Goal: Task Accomplishment & Management: Manage account settings

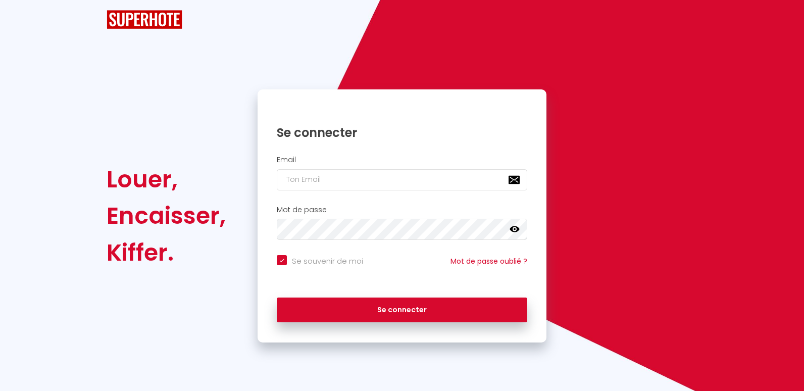
checkbox input "true"
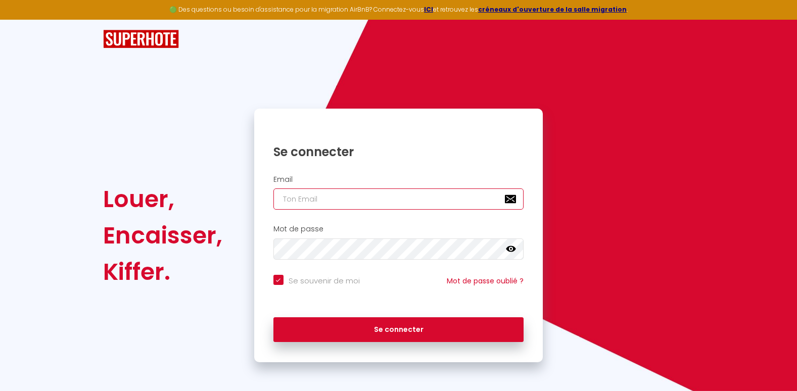
click at [373, 194] on input "email" at bounding box center [398, 198] width 251 height 21
type input "[EMAIL_ADDRESS][DOMAIN_NAME]"
checkbox input "true"
click at [348, 237] on div "Mot de passe false" at bounding box center [399, 242] width 276 height 35
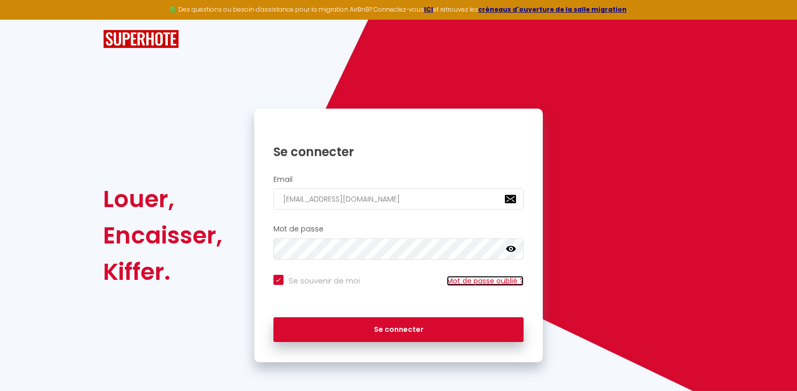
click at [456, 280] on link "Mot de passe oublié ?" at bounding box center [485, 281] width 77 height 10
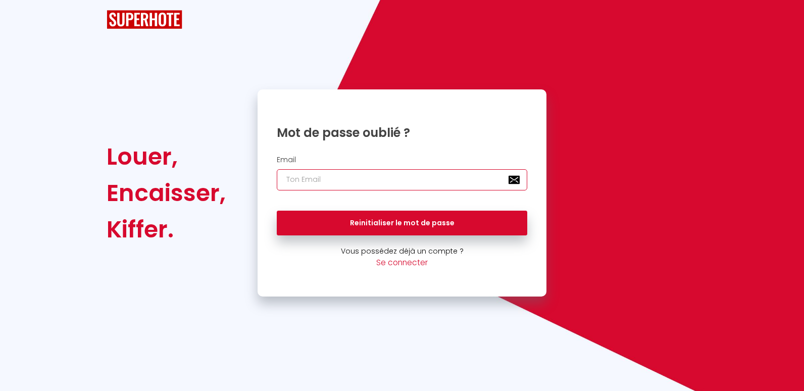
click at [407, 181] on input "email" at bounding box center [402, 179] width 251 height 21
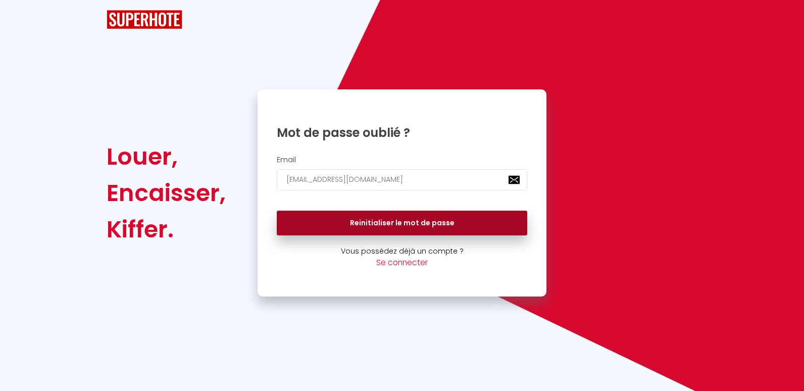
click at [391, 217] on button "Reinitialiser le mot de passe" at bounding box center [402, 223] width 251 height 25
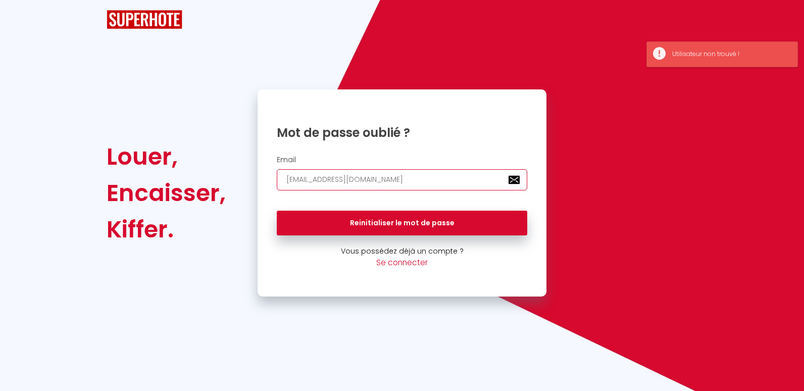
click at [417, 184] on input "[EMAIL_ADDRESS][DOMAIN_NAME]" at bounding box center [402, 179] width 251 height 21
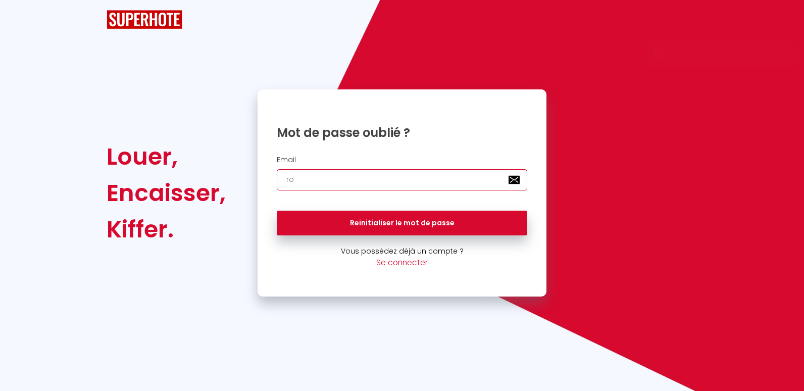
type input "r"
type input "[EMAIL_ADDRESS][DOMAIN_NAME]"
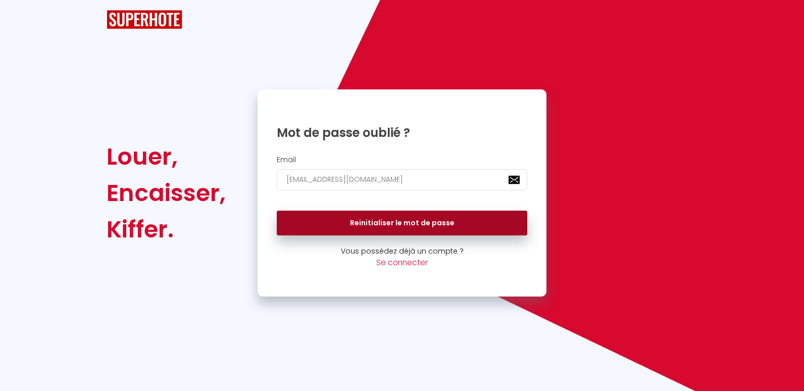
click at [381, 219] on button "Reinitialiser le mot de passe" at bounding box center [402, 223] width 251 height 25
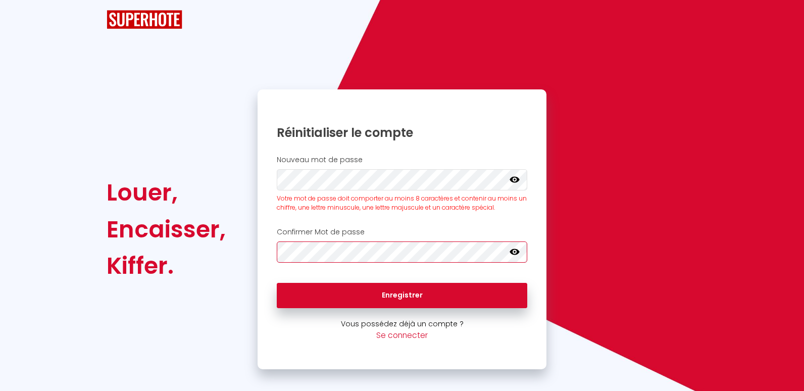
click at [277, 283] on button "Enregistrer" at bounding box center [402, 295] width 251 height 25
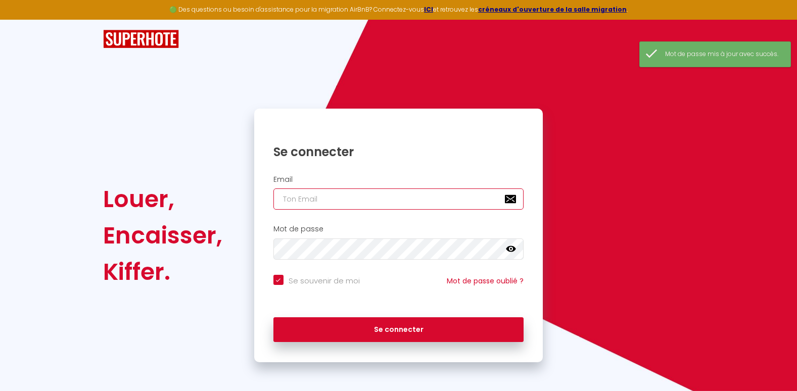
click at [372, 209] on input "email" at bounding box center [398, 198] width 251 height 21
type input "[EMAIL_ADDRESS][DOMAIN_NAME]"
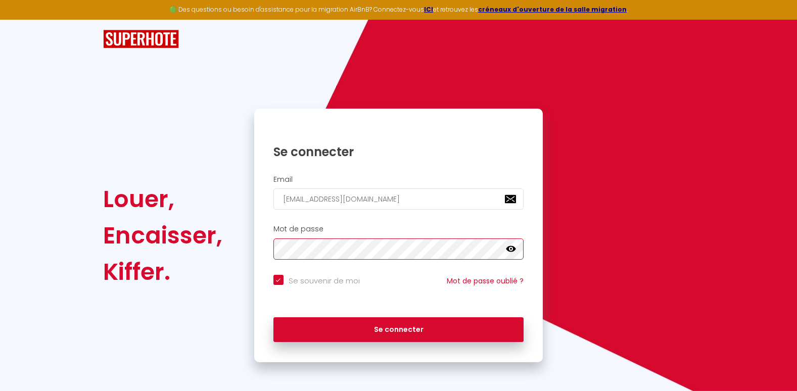
click at [273, 317] on button "Se connecter" at bounding box center [398, 329] width 251 height 25
checkbox input "true"
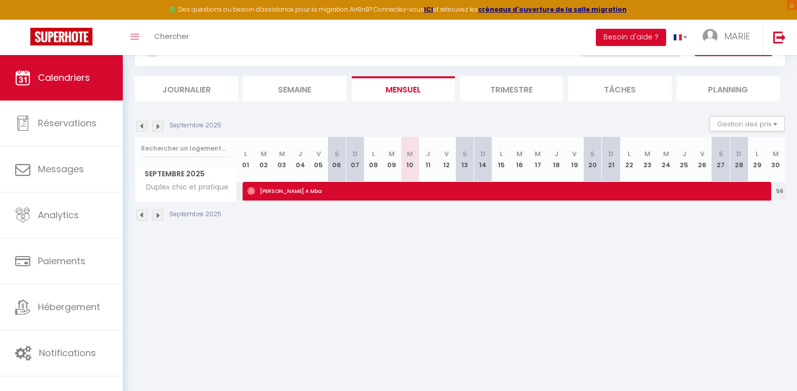
scroll to position [49, 0]
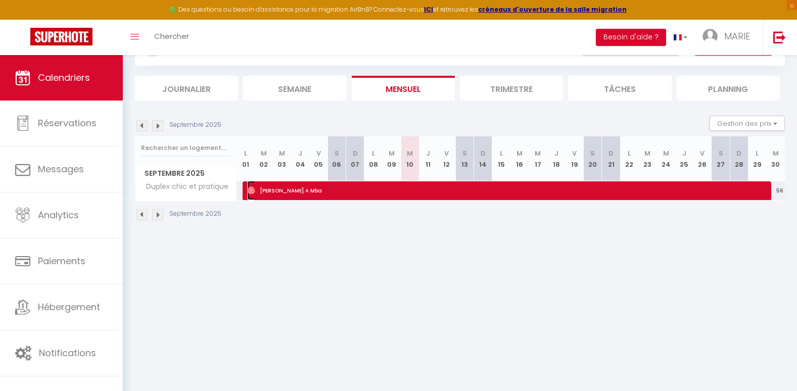
click at [758, 188] on span "[PERSON_NAME] A Mba" at bounding box center [504, 190] width 515 height 19
select select "OK"
select select "0"
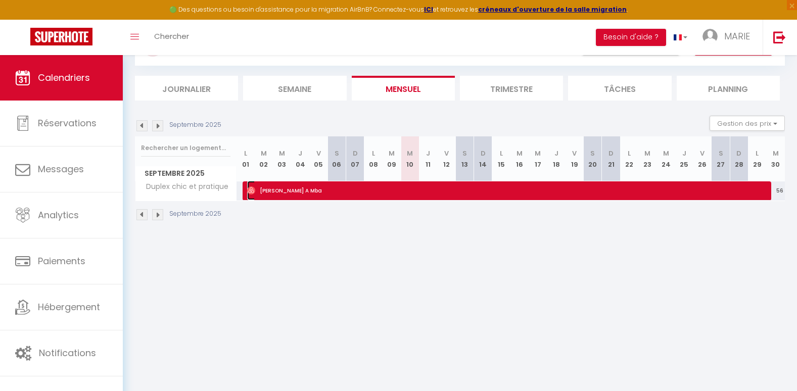
select select "1"
select select
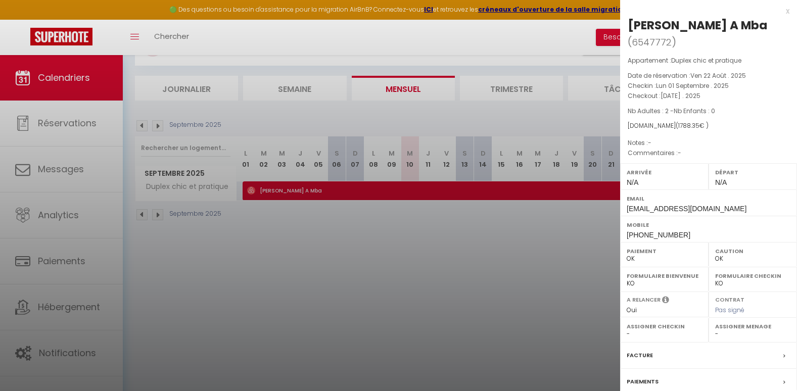
click at [555, 224] on div at bounding box center [398, 195] width 797 height 391
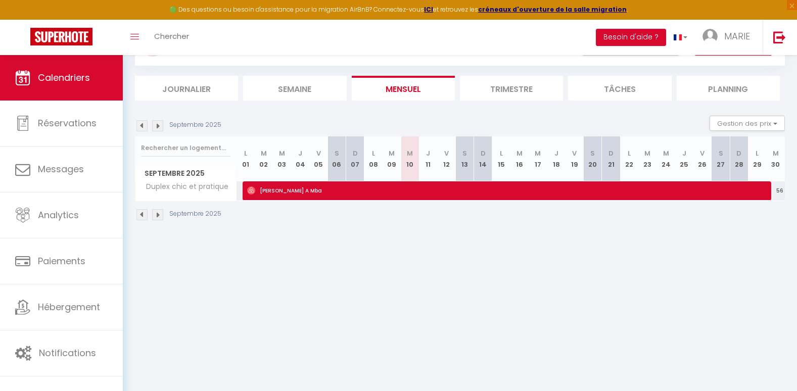
click at [775, 165] on th "M 30" at bounding box center [775, 158] width 19 height 45
click at [779, 190] on div "56" at bounding box center [775, 190] width 19 height 19
type input "56"
type input "[DATE]"
type input "Mer 01 Octobre 2025"
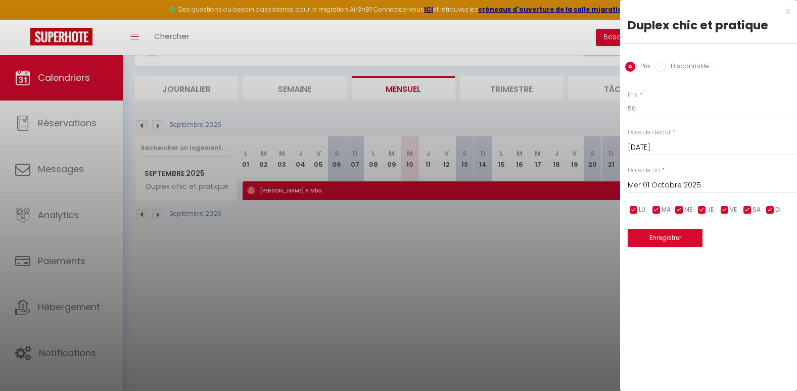
click at [661, 67] on input "Disponibilité" at bounding box center [660, 67] width 10 height 10
radio input "true"
radio input "false"
click at [640, 109] on select "Disponible Indisponible" at bounding box center [712, 109] width 169 height 19
select select "0"
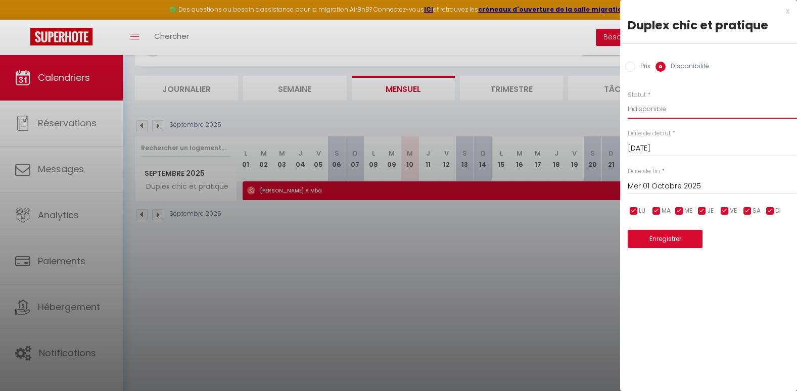
click at [628, 100] on select "Disponible Indisponible" at bounding box center [712, 109] width 169 height 19
click at [654, 235] on button "Enregistrer" at bounding box center [665, 239] width 75 height 18
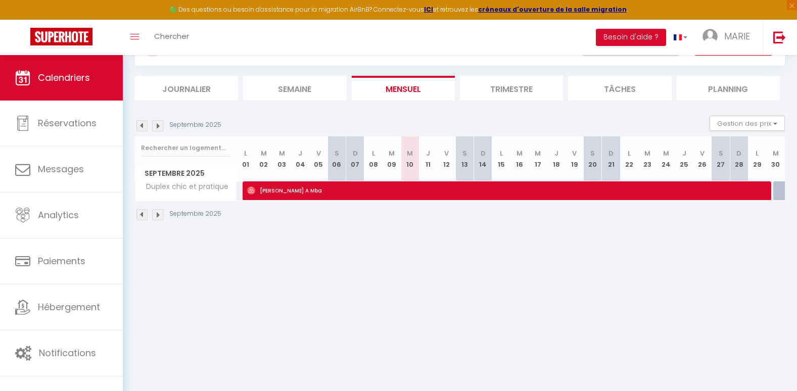
scroll to position [55, 0]
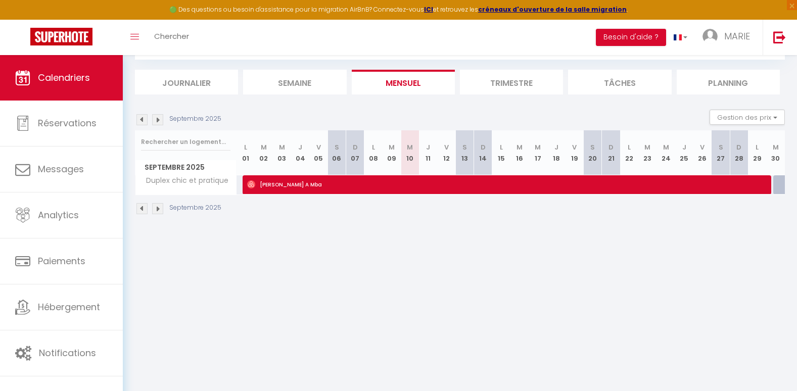
click at [160, 122] on img at bounding box center [157, 119] width 11 height 11
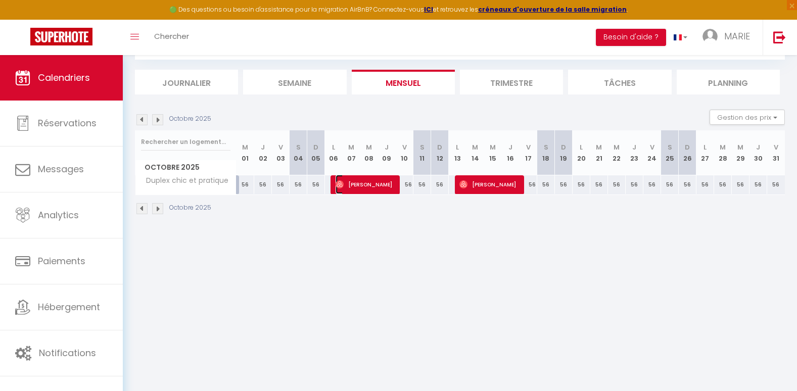
click at [383, 191] on span "[PERSON_NAME]" at bounding box center [364, 184] width 59 height 19
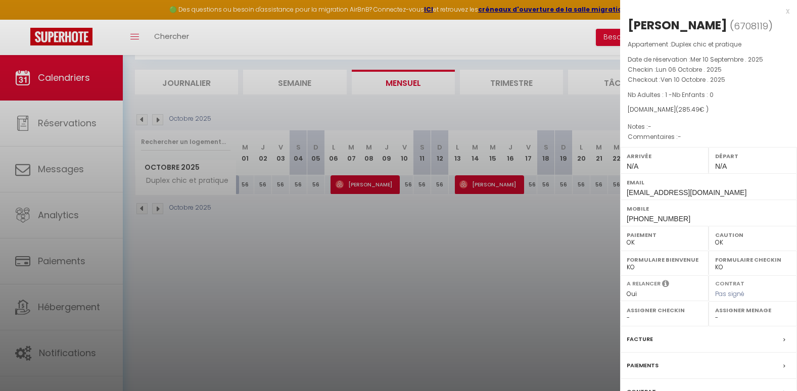
click at [559, 184] on div at bounding box center [398, 195] width 797 height 391
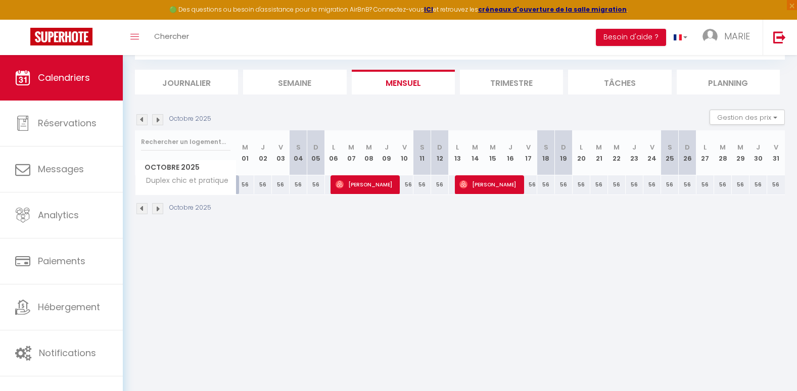
click at [404, 186] on div "56" at bounding box center [405, 184] width 18 height 19
select select "1"
type input "Ven 10 Octobre 2025"
type input "[DATE]"
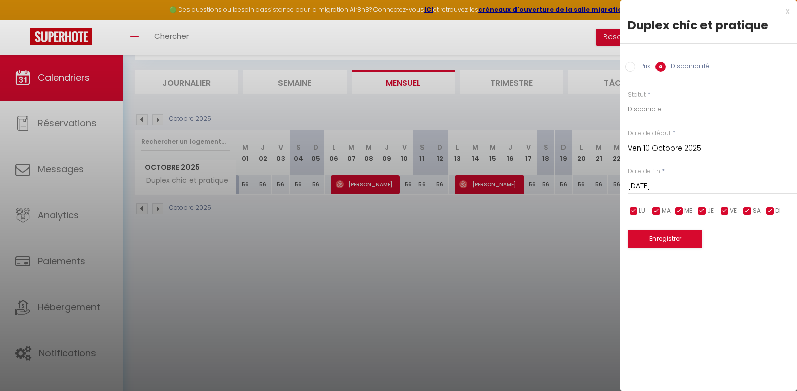
click at [388, 184] on div at bounding box center [398, 195] width 797 height 391
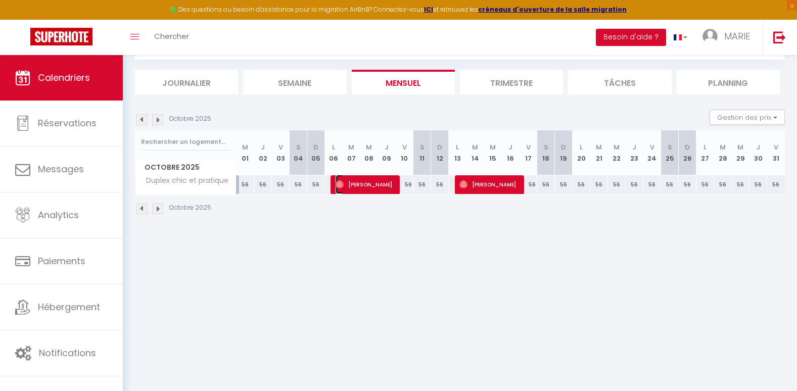
click at [388, 184] on span "[PERSON_NAME]" at bounding box center [364, 184] width 59 height 19
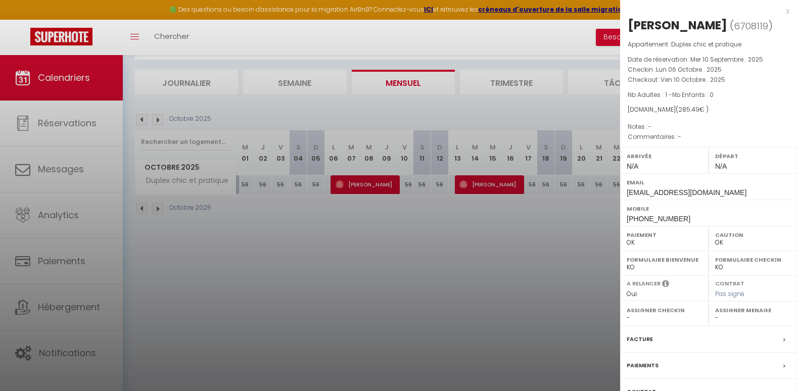
click at [420, 256] on div at bounding box center [398, 195] width 797 height 391
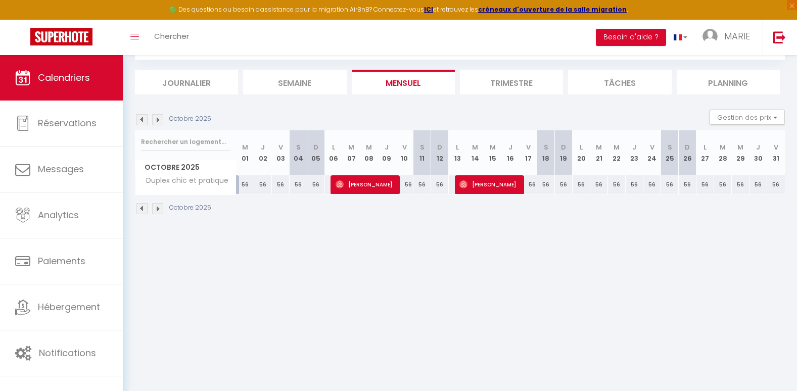
click at [405, 187] on div "56" at bounding box center [405, 184] width 18 height 19
select select "1"
type input "Ven 10 Octobre 2025"
type input "[DATE]"
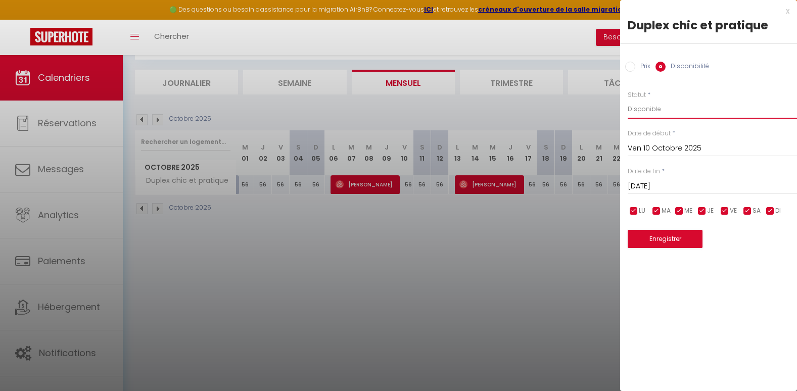
click at [642, 111] on select "Disponible Indisponible" at bounding box center [712, 109] width 169 height 19
select select "0"
click at [628, 100] on select "Disponible Indisponible" at bounding box center [712, 109] width 169 height 19
click at [656, 245] on button "Enregistrer" at bounding box center [665, 239] width 75 height 18
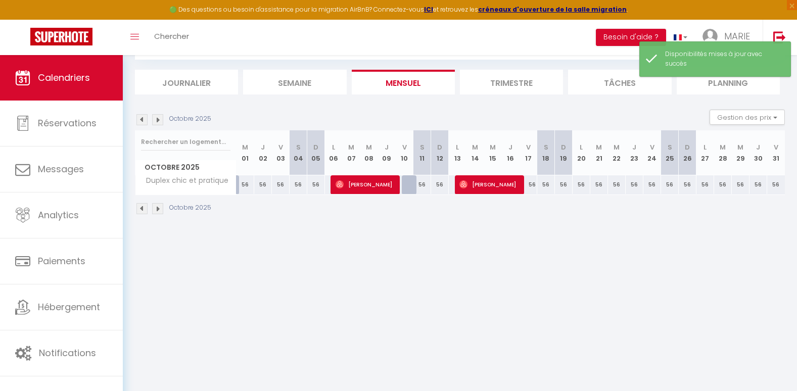
click at [529, 187] on div "56" at bounding box center [528, 184] width 18 height 19
select select "1"
type input "Ven 17 Octobre 2025"
type input "[DATE]"
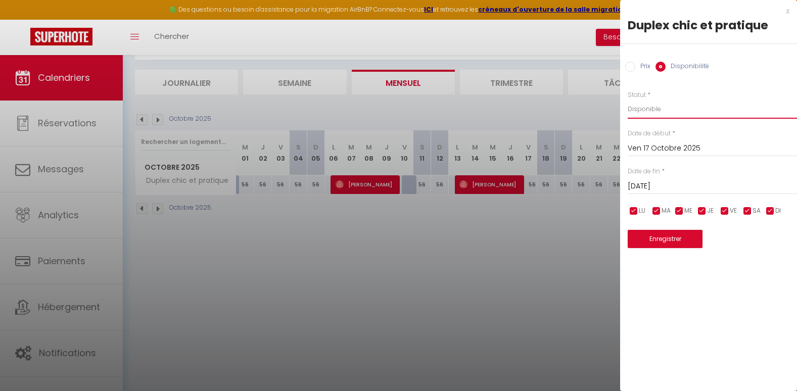
click at [636, 111] on select "Disponible Indisponible" at bounding box center [712, 109] width 169 height 19
select select "0"
click at [628, 100] on select "Disponible Indisponible" at bounding box center [712, 109] width 169 height 19
click at [648, 239] on button "Enregistrer" at bounding box center [665, 239] width 75 height 18
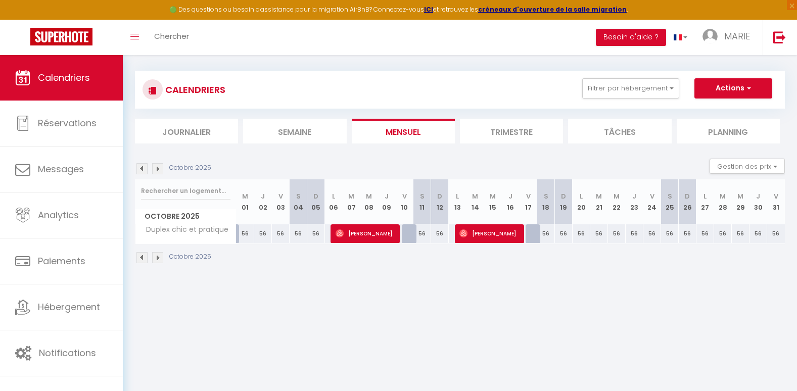
scroll to position [0, 0]
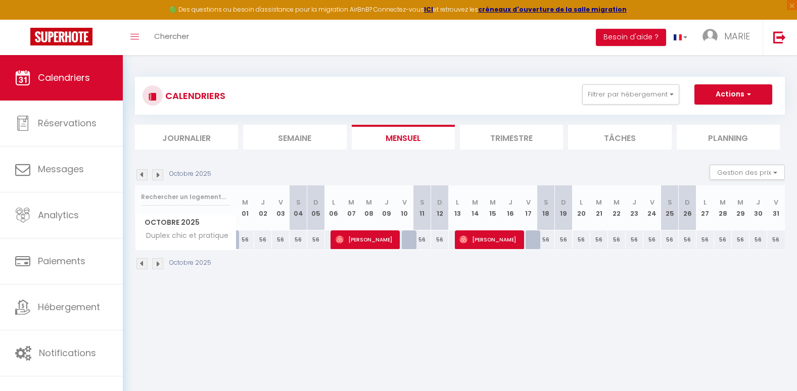
click at [599, 145] on li "Tâches" at bounding box center [619, 137] width 103 height 25
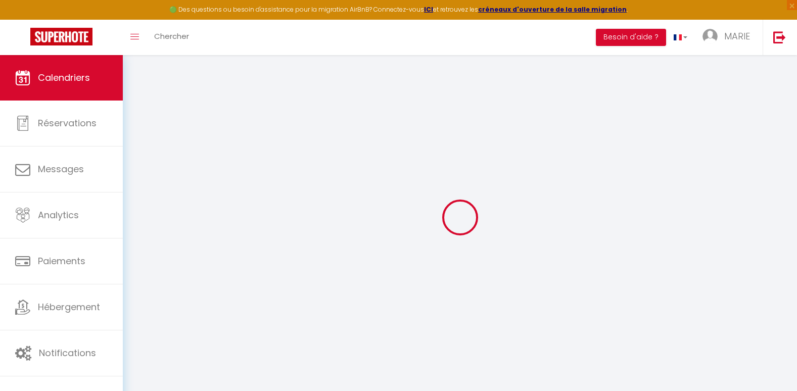
select select
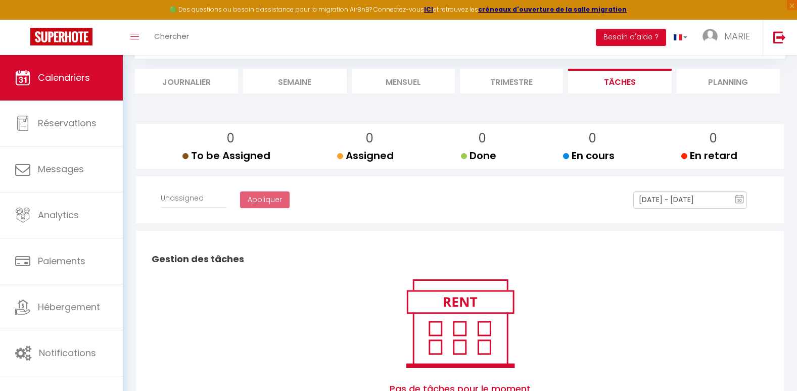
scroll to position [36, 0]
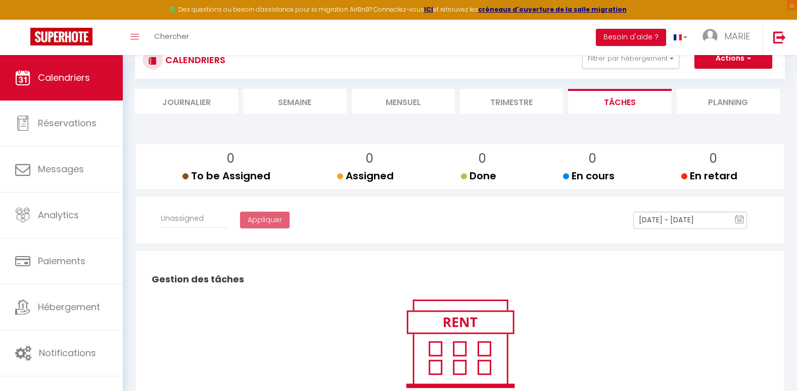
click at [734, 102] on li "Planning" at bounding box center [728, 101] width 103 height 25
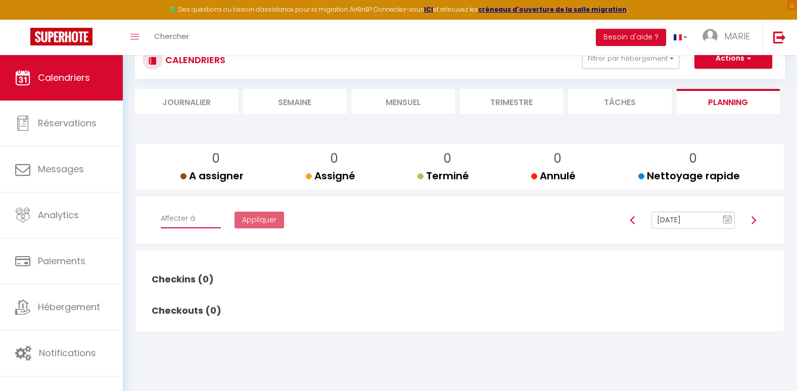
click at [194, 220] on select "Affecter à" at bounding box center [191, 218] width 60 height 19
click at [234, 244] on div "Affecter à Appliquer [DATE] 10 « ‹ » › [DATE] [PHONE_NUMBER] [DATE] Sun Mon Tue…" at bounding box center [459, 220] width 635 height 47
click at [84, 87] on link "Calendriers" at bounding box center [61, 77] width 123 height 45
click at [203, 99] on li "Journalier" at bounding box center [186, 101] width 103 height 25
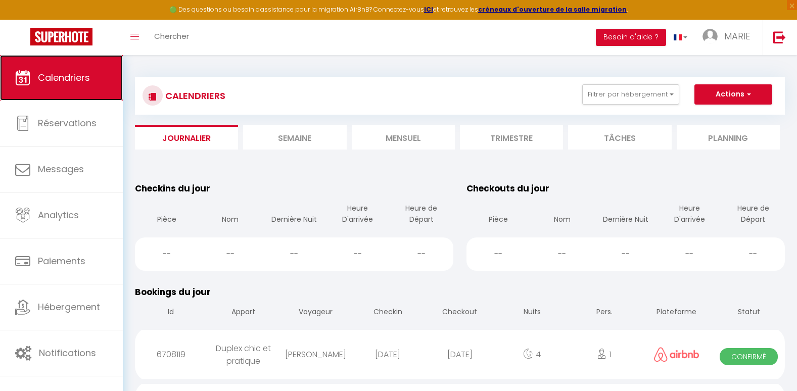
click at [102, 73] on link "Calendriers" at bounding box center [61, 77] width 123 height 45
click at [300, 139] on li "Semaine" at bounding box center [294, 137] width 103 height 25
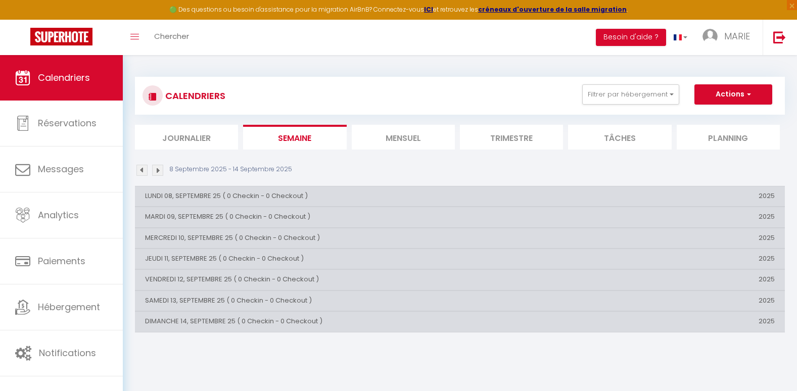
click at [384, 138] on li "Mensuel" at bounding box center [403, 137] width 103 height 25
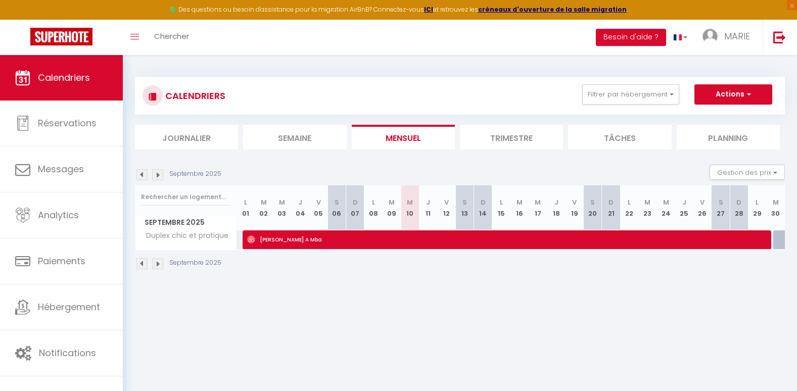
click at [482, 140] on li "Trimestre" at bounding box center [511, 137] width 103 height 25
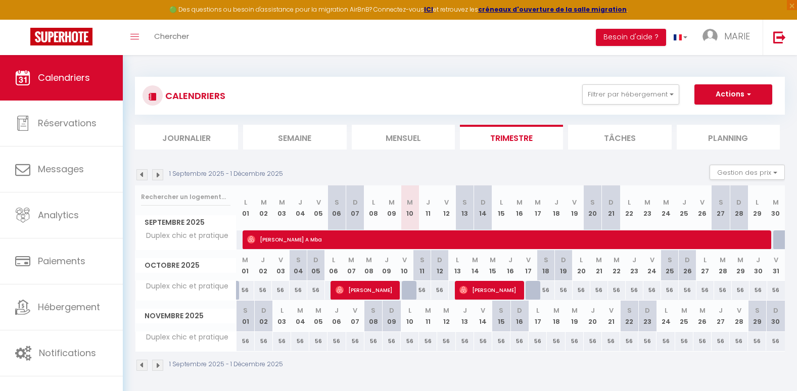
click at [630, 135] on li "Tâches" at bounding box center [619, 137] width 103 height 25
select select
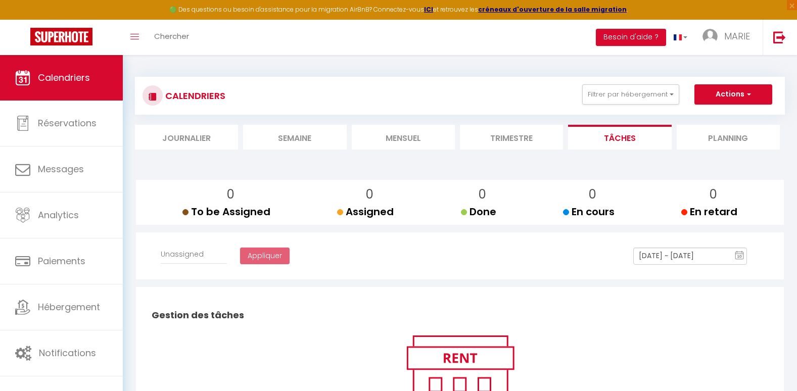
click at [717, 140] on li "Planning" at bounding box center [728, 137] width 103 height 25
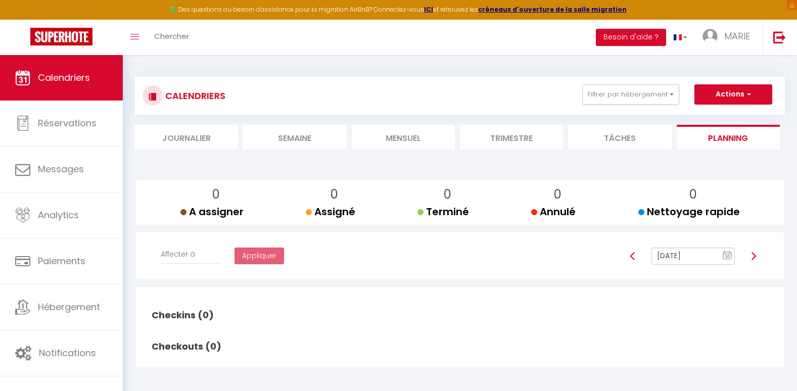
scroll to position [55, 0]
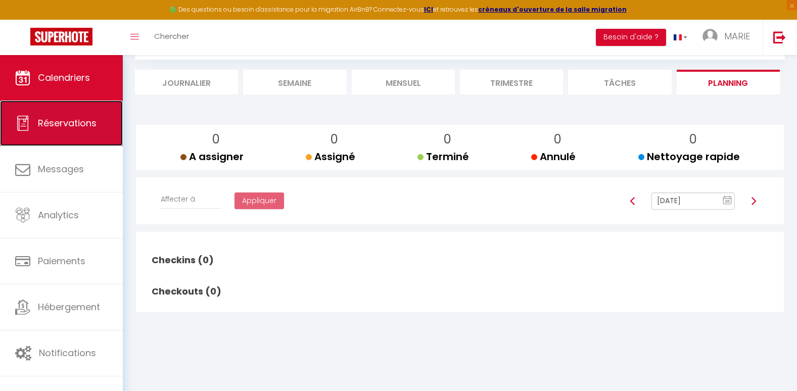
click at [84, 137] on link "Réservations" at bounding box center [61, 123] width 123 height 45
select select "not_cancelled"
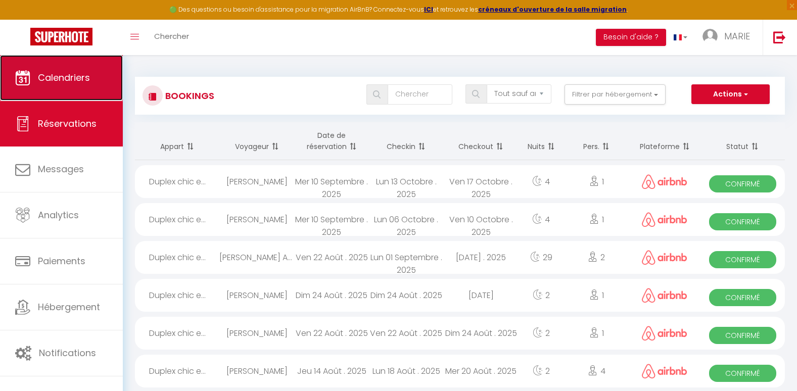
click at [70, 85] on link "Calendriers" at bounding box center [61, 77] width 123 height 45
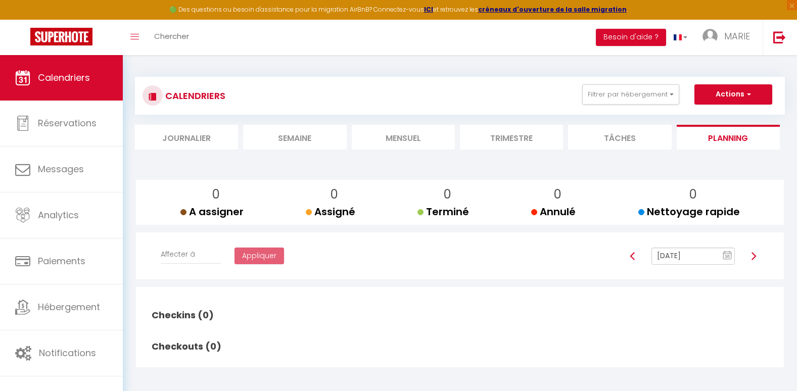
click at [388, 140] on li "Mensuel" at bounding box center [403, 137] width 103 height 25
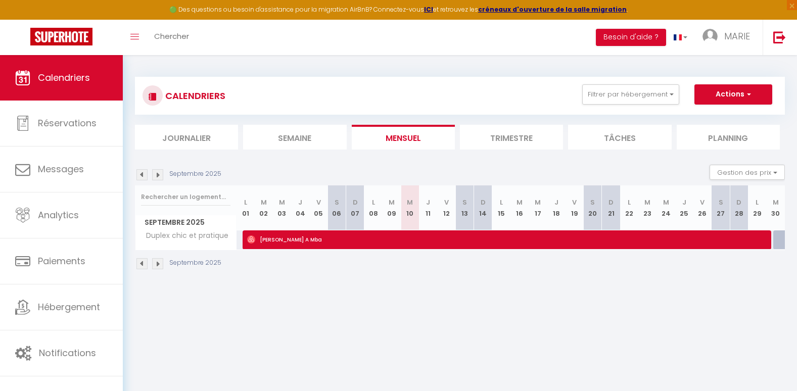
click at [159, 173] on img at bounding box center [157, 174] width 11 height 11
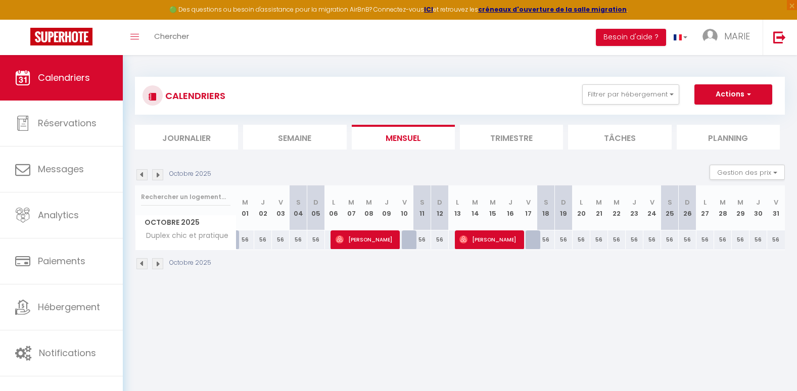
click at [546, 245] on div "56" at bounding box center [546, 239] width 18 height 19
type input "56"
type input "[DATE]"
type input "Dim 19 Octobre 2025"
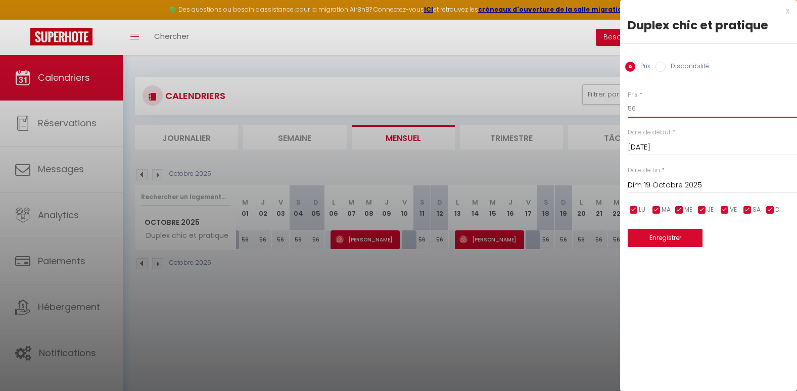
click at [639, 108] on input "56" at bounding box center [712, 109] width 169 height 18
click at [516, 261] on div at bounding box center [398, 195] width 797 height 391
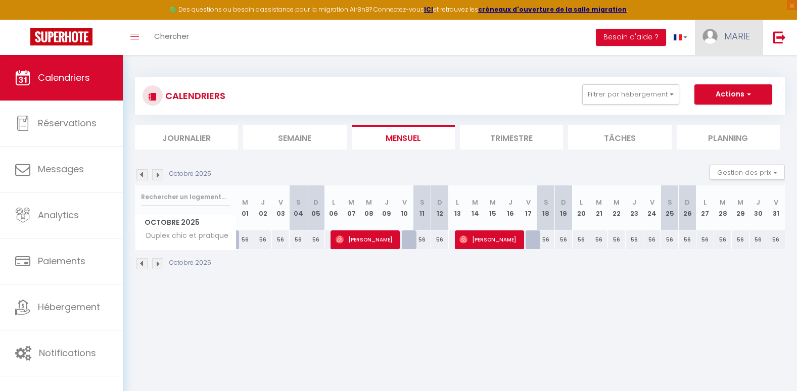
click at [730, 39] on span "MARIE" at bounding box center [737, 36] width 26 height 13
click at [703, 70] on link "Paramètres" at bounding box center [722, 70] width 75 height 17
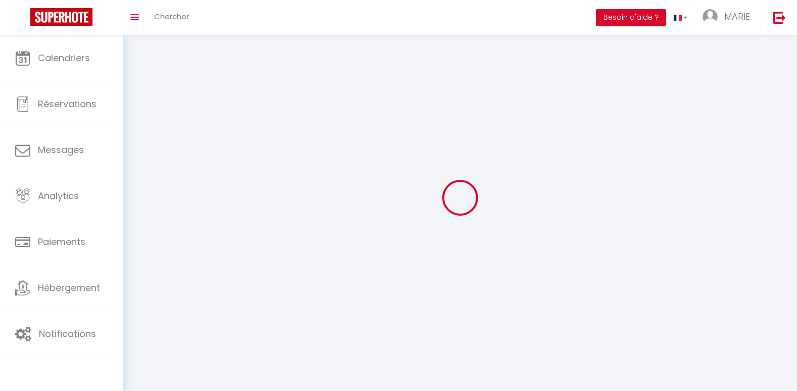
type input "MARIE"
type input "PICHON"
type input "[PHONE_NUMBER]"
type input "12 Cours Tarbe"
type input "89100"
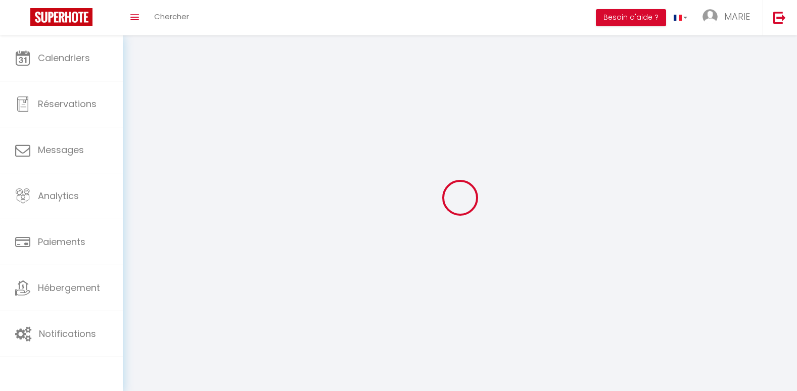
type input "Sens"
type input "sNXN28xi0FrqejzYvzaUs2nbk"
type input "E5MmPGNzM8op0nz4NtndljZcM"
select select "28"
select select "fr"
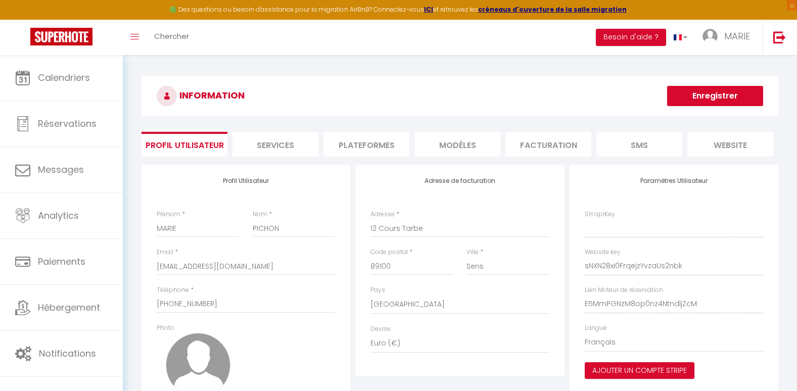
type input "sNXN28xi0FrqejzYvzaUs2nbk"
type input "E5MmPGNzM8op0nz4NtndljZcM"
type input "[URL][DOMAIN_NAME]"
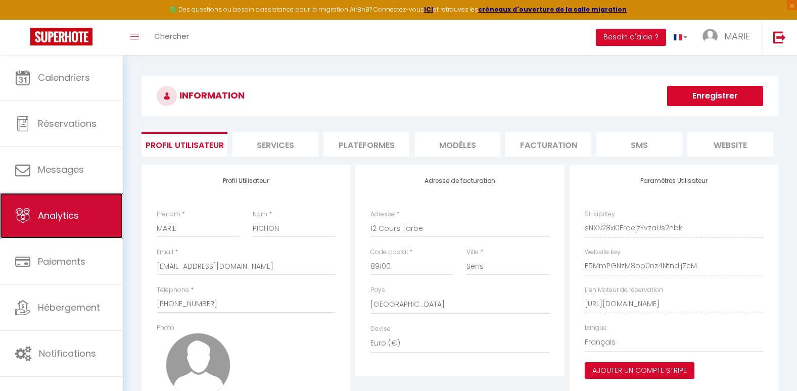
click at [80, 214] on link "Analytics" at bounding box center [61, 215] width 123 height 45
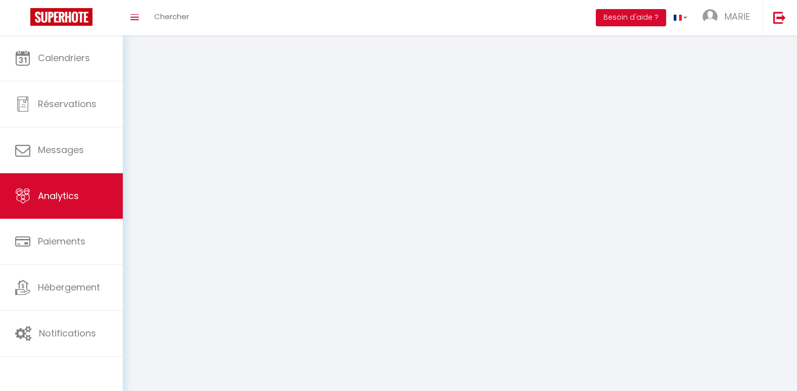
select select "2025"
select select "9"
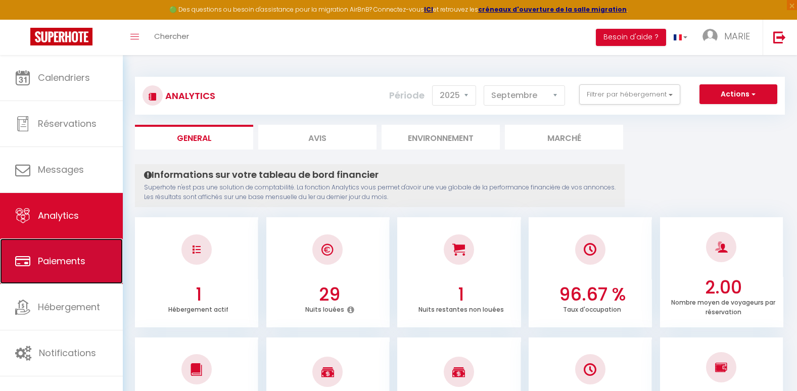
click at [56, 248] on link "Paiements" at bounding box center [61, 260] width 123 height 45
select select "2"
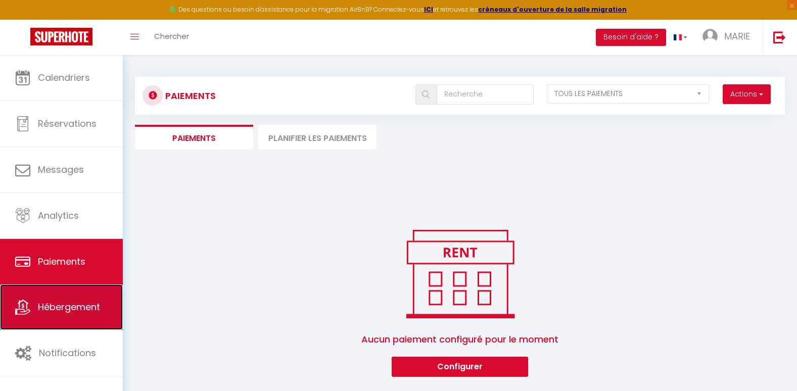
click at [55, 308] on span "Hébergement" at bounding box center [69, 307] width 62 height 13
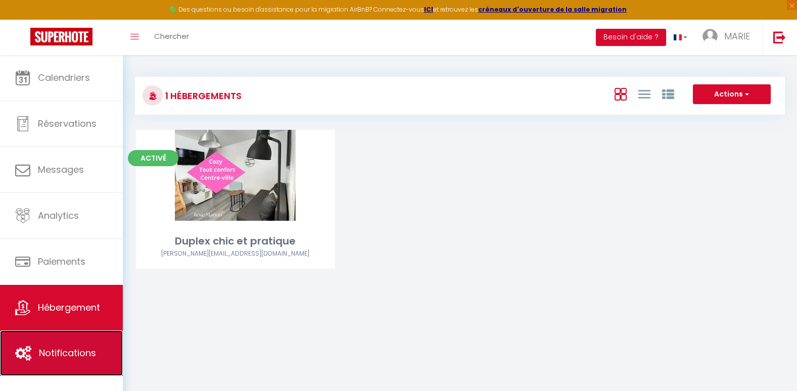
click at [48, 364] on link "Notifications" at bounding box center [61, 352] width 123 height 45
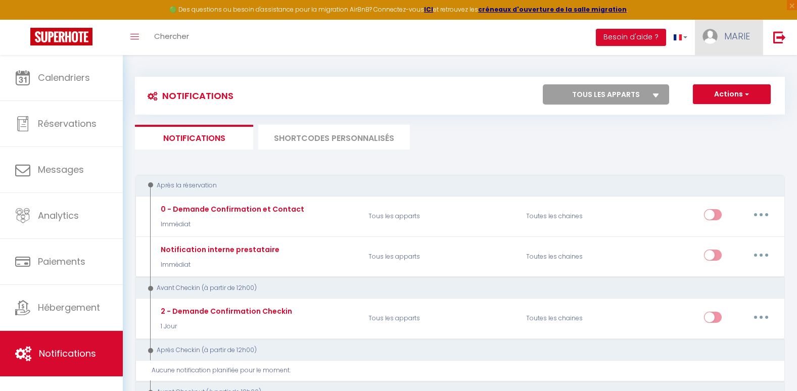
click at [728, 37] on span "MARIE" at bounding box center [737, 36] width 26 height 13
click at [712, 69] on link "Paramètres" at bounding box center [722, 70] width 75 height 17
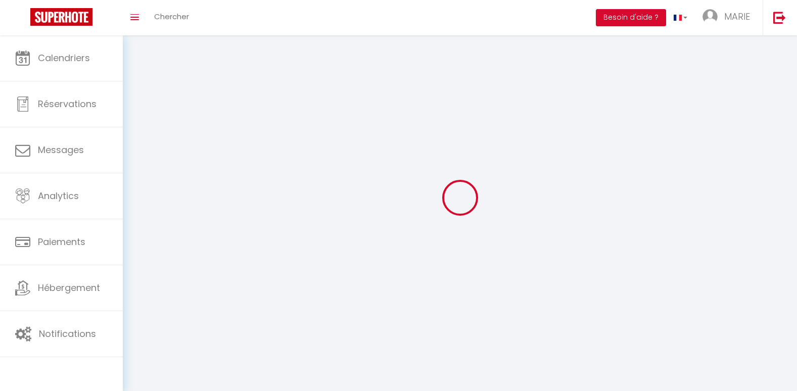
type input "MARIE"
type input "PICHON"
type input "[PHONE_NUMBER]"
type input "12 Cours Tarbe"
type input "89100"
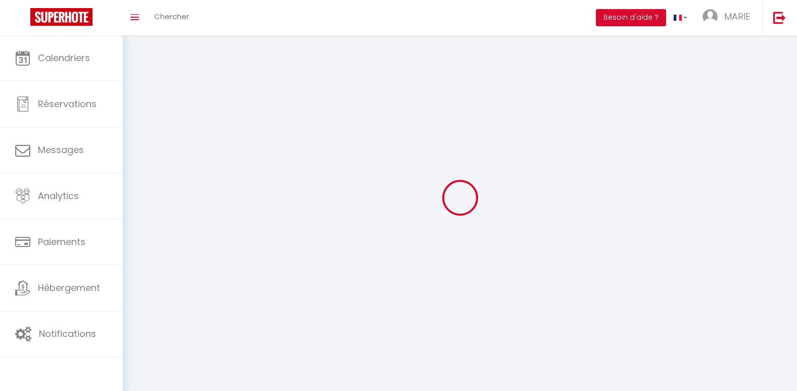
type input "Sens"
type input "sNXN28xi0FrqejzYvzaUs2nbk"
type input "E5MmPGNzM8op0nz4NtndljZcM"
select select "28"
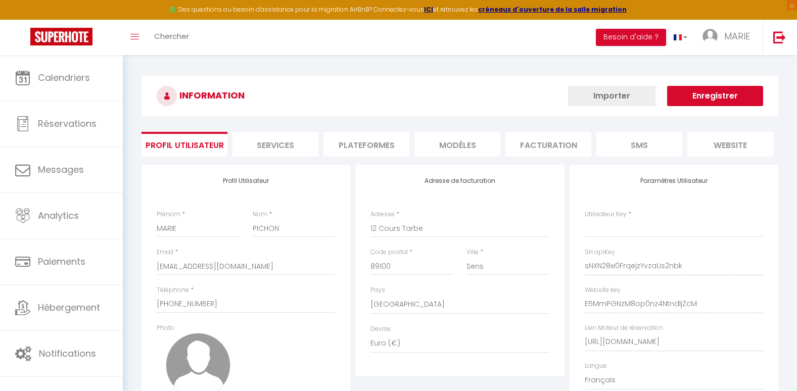
type input "sNXN28xi0FrqejzYvzaUs2nbk"
type input "E5MmPGNzM8op0nz4NtndljZcM"
type input "[URL][DOMAIN_NAME]"
select select "fr"
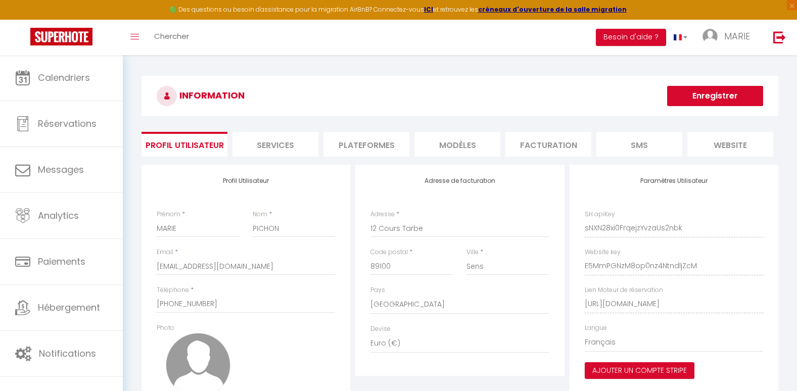
click at [720, 146] on li "website" at bounding box center [730, 144] width 86 height 25
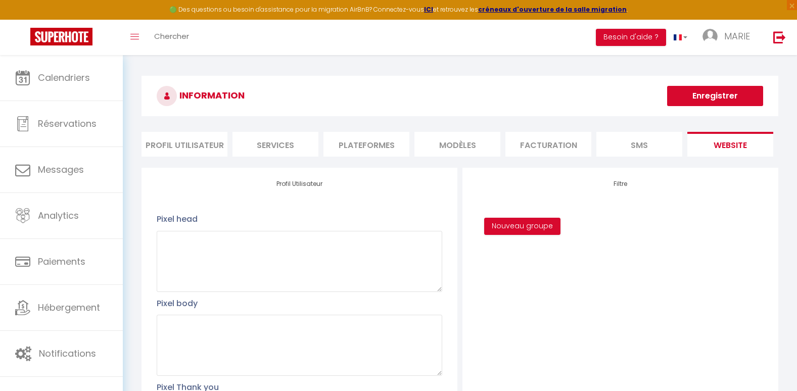
click at [552, 147] on li "Facturation" at bounding box center [548, 144] width 86 height 25
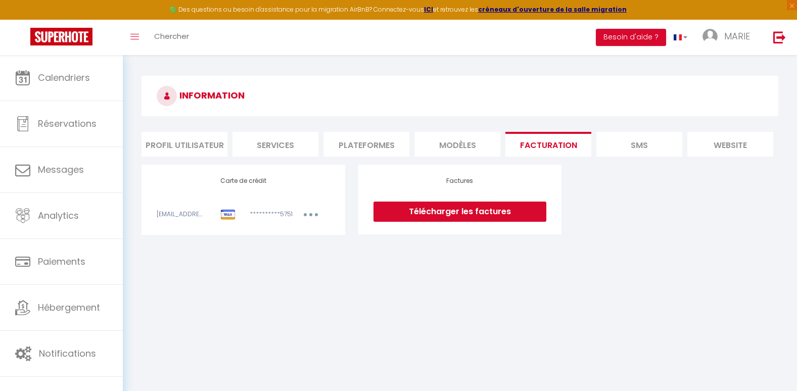
click at [476, 148] on li "MODÈLES" at bounding box center [457, 144] width 86 height 25
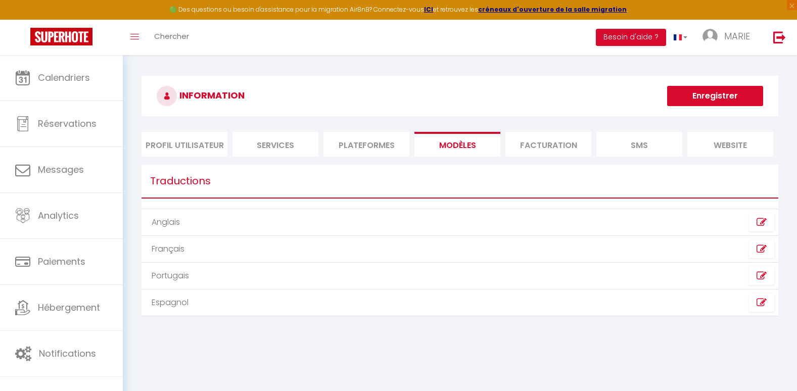
click at [372, 147] on li "Plateformes" at bounding box center [366, 144] width 86 height 25
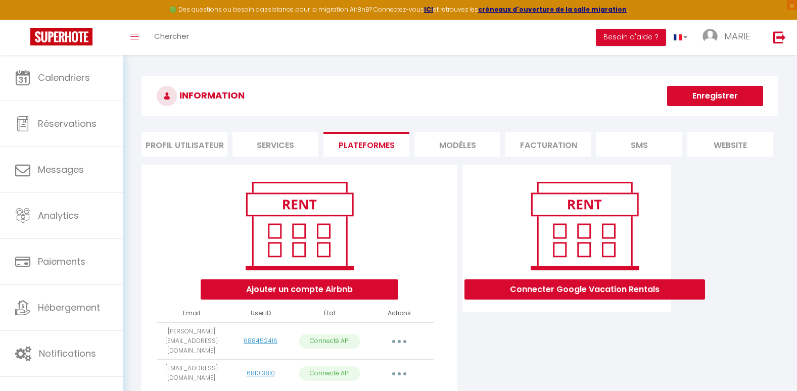
click at [293, 145] on li "Services" at bounding box center [275, 144] width 86 height 25
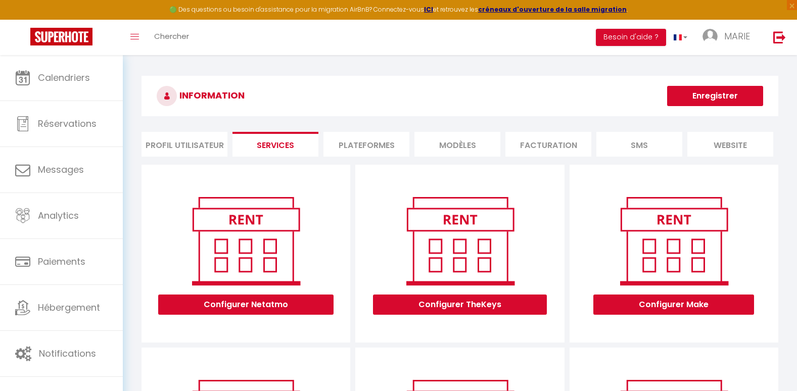
click at [188, 147] on li "Profil Utilisateur" at bounding box center [184, 144] width 86 height 25
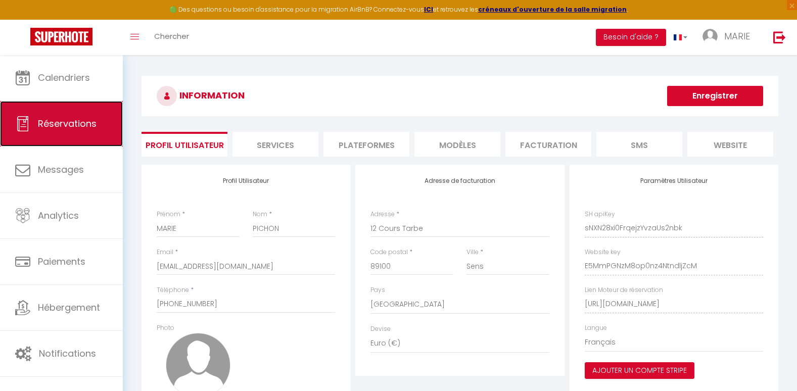
click at [56, 136] on link "Réservations" at bounding box center [61, 123] width 123 height 45
select select "not_cancelled"
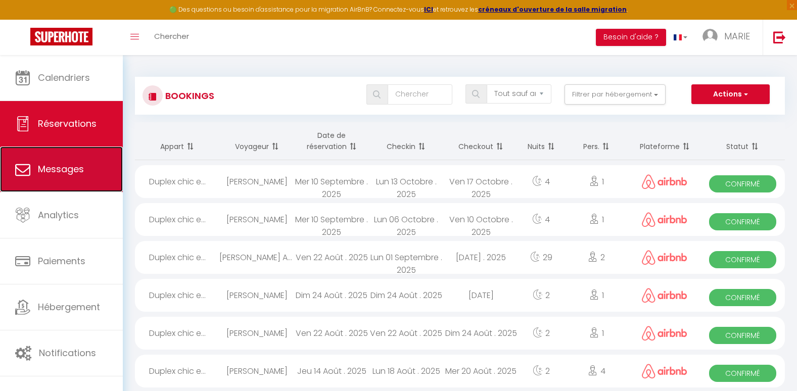
click at [53, 171] on span "Messages" at bounding box center [61, 169] width 46 height 13
select select "message"
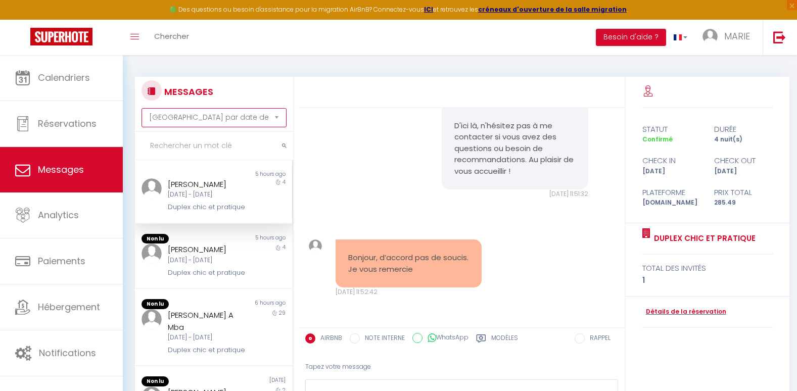
click at [279, 118] on select "Trier par date de réservation Trier par date de message" at bounding box center [213, 117] width 145 height 19
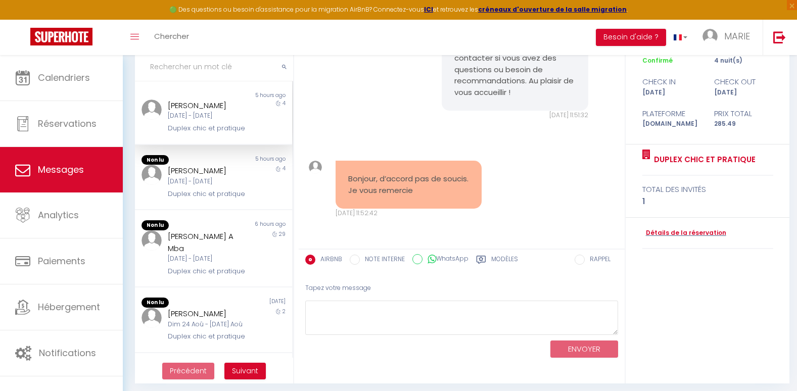
scroll to position [83, 0]
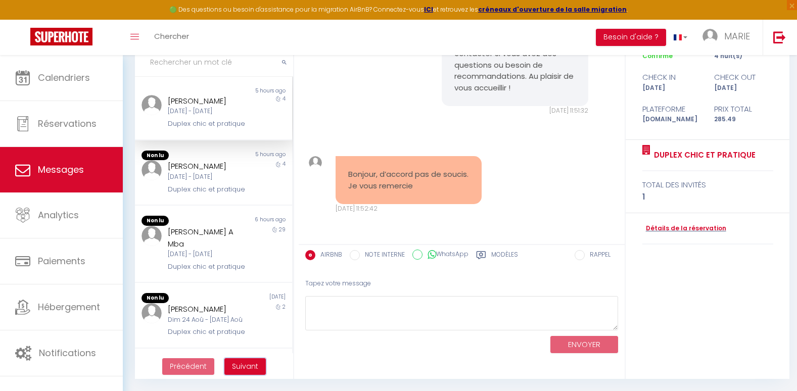
click at [249, 369] on span "Suivant" at bounding box center [245, 366] width 26 height 10
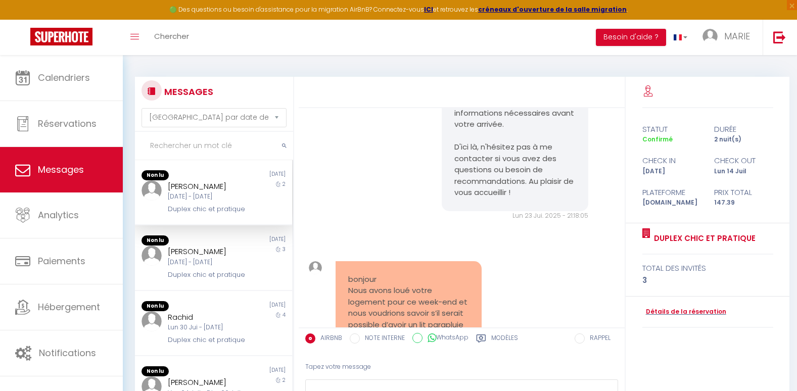
scroll to position [93, 0]
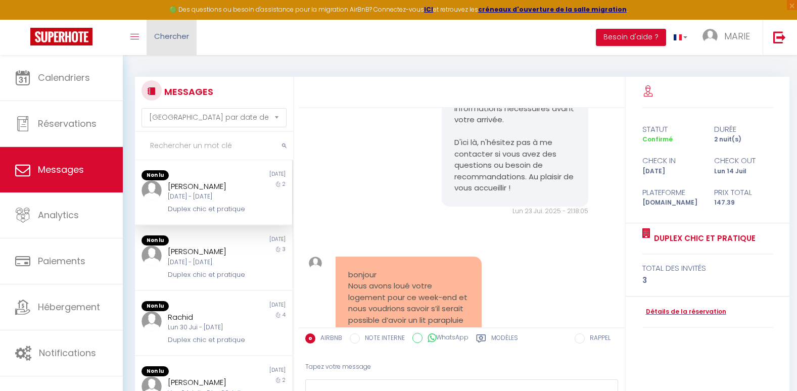
click at [170, 29] on link "Chercher" at bounding box center [172, 37] width 50 height 35
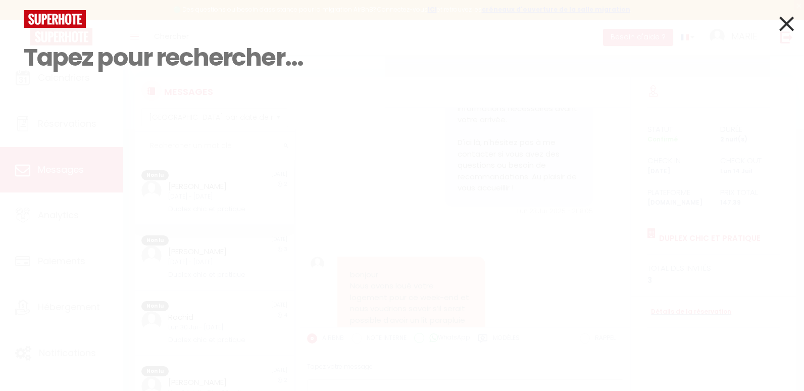
click at [784, 30] on icon at bounding box center [787, 23] width 15 height 25
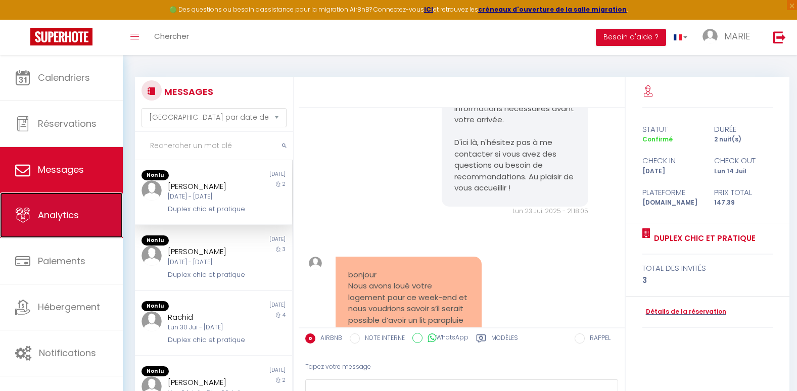
click at [76, 222] on link "Analytics" at bounding box center [61, 214] width 123 height 45
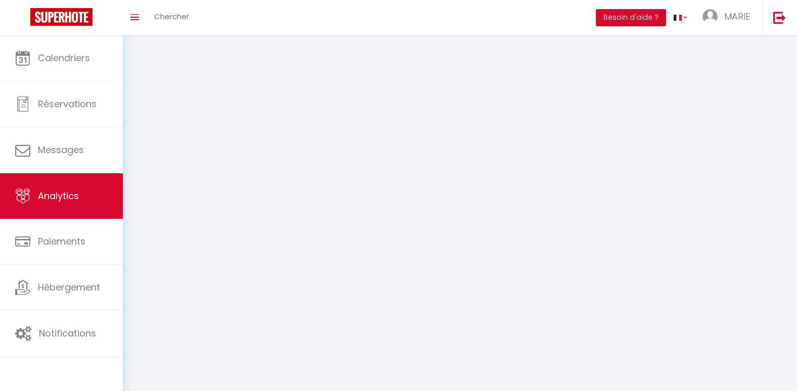
select select "2025"
select select "9"
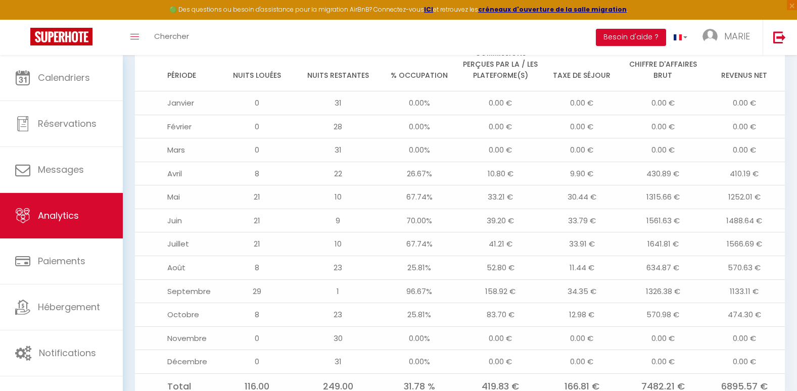
scroll to position [1077, 0]
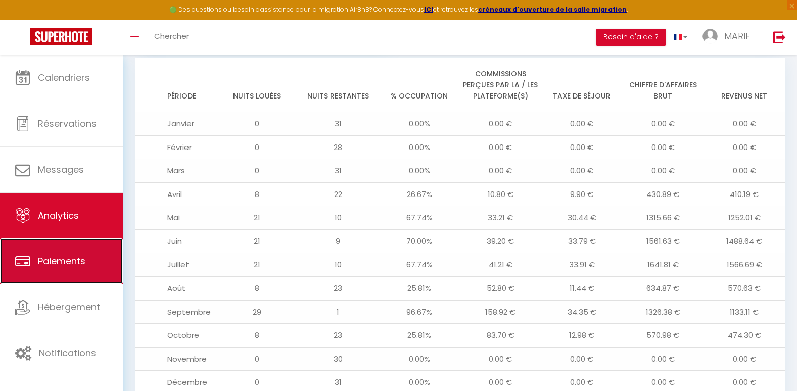
click at [103, 262] on link "Paiements" at bounding box center [61, 260] width 123 height 45
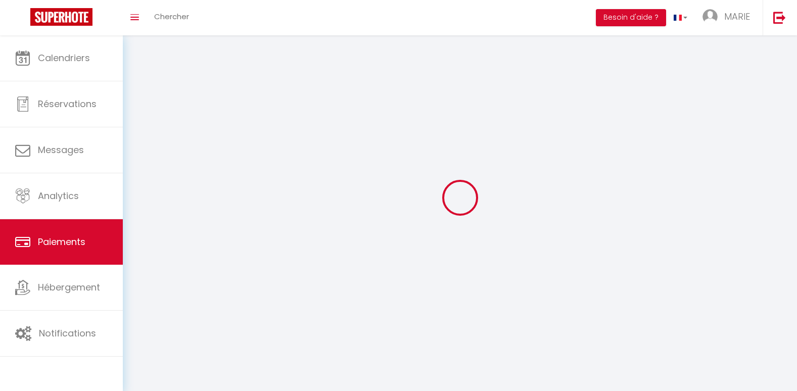
select select "2"
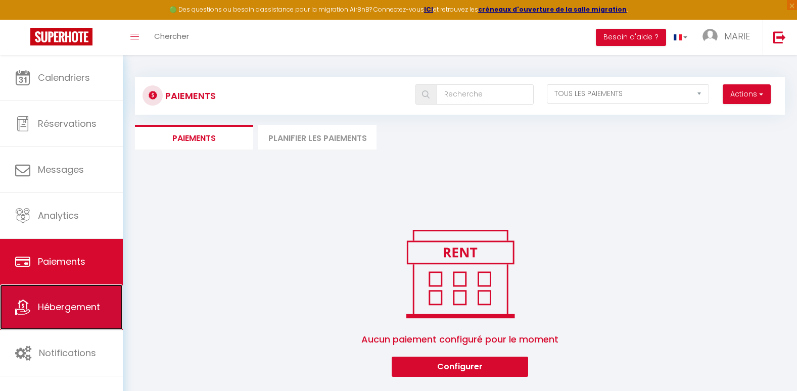
click at [94, 300] on link "Hébergement" at bounding box center [61, 306] width 123 height 45
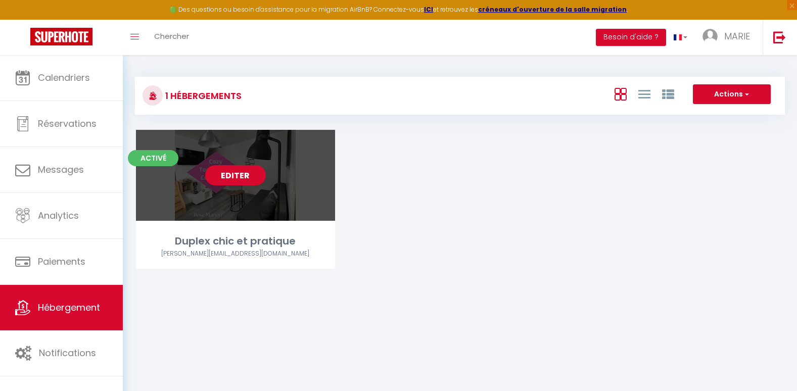
click at [201, 196] on div "Editer" at bounding box center [235, 175] width 199 height 91
select select "3"
select select "2"
select select "1"
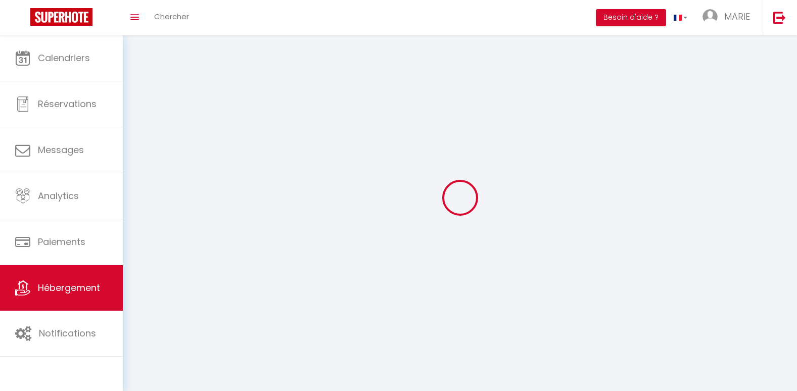
select select
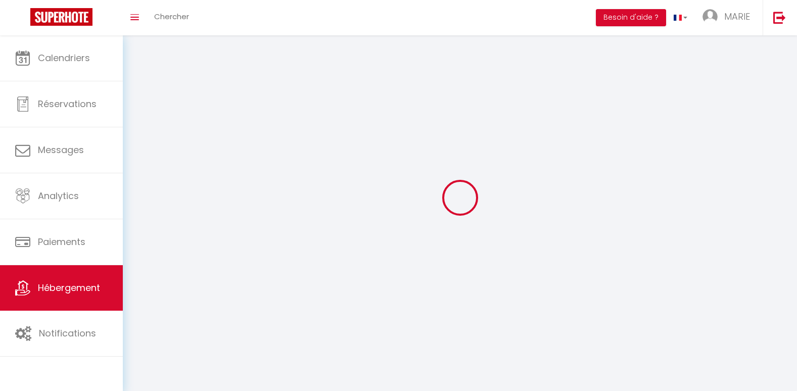
select select
checkbox input "false"
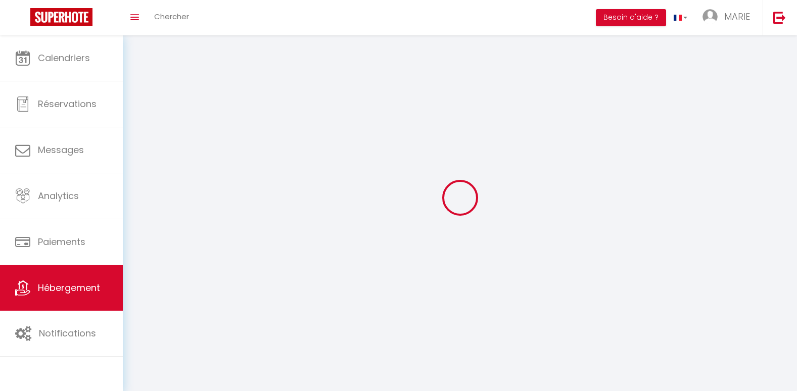
checkbox input "false"
select select
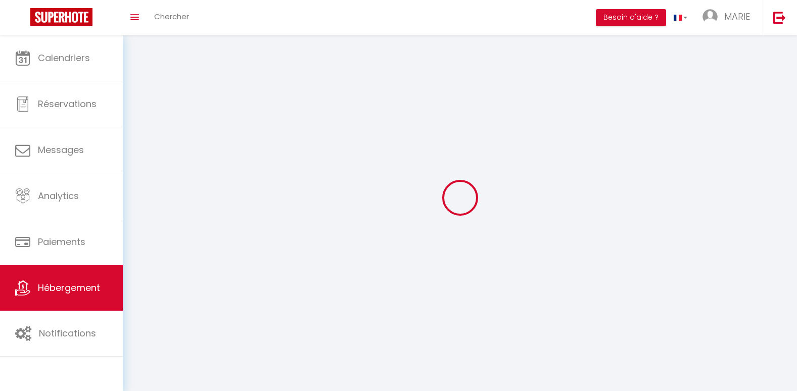
select select
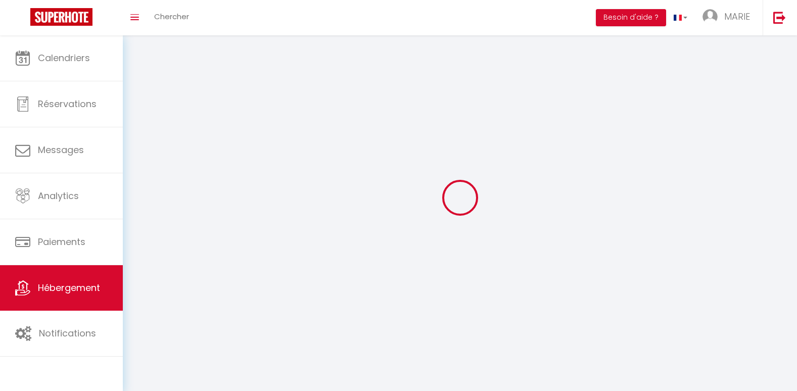
checkbox input "false"
select select
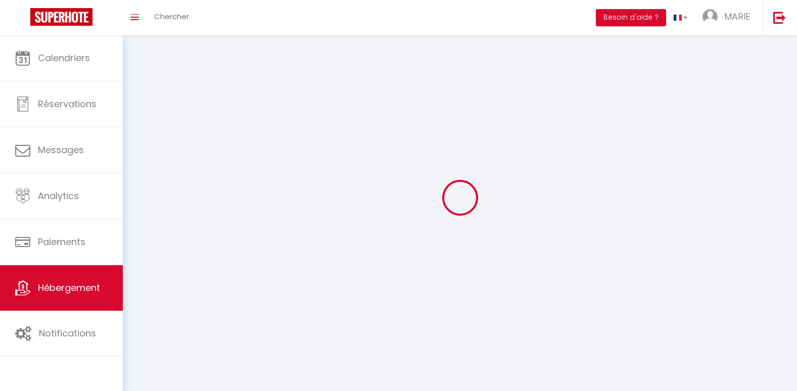
select select
select select "1"
select select "28"
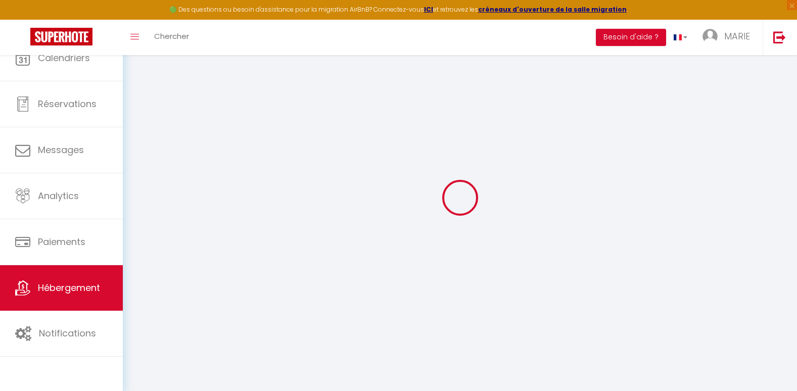
select select
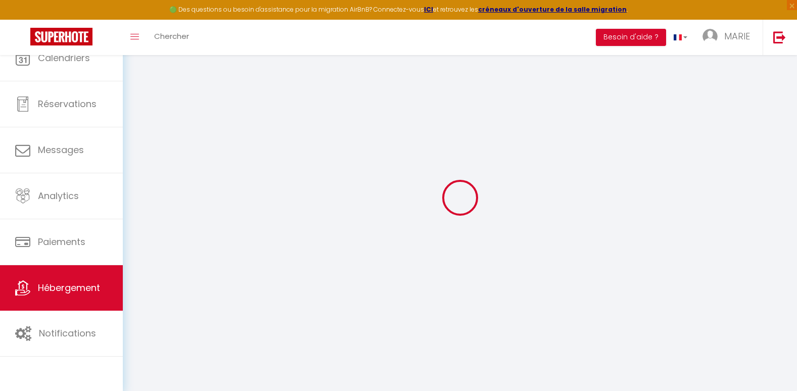
select select
checkbox input "false"
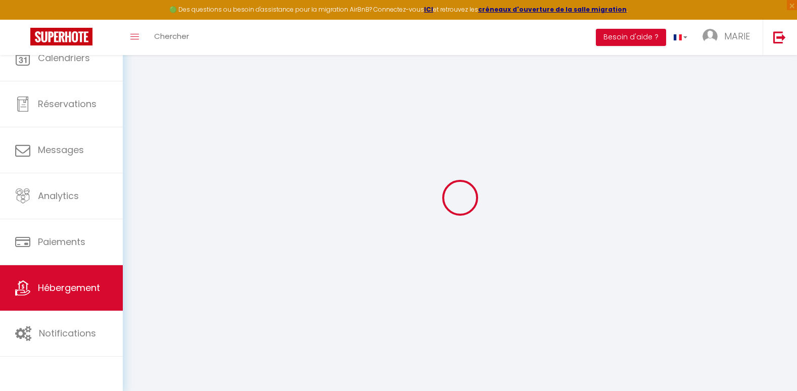
select select
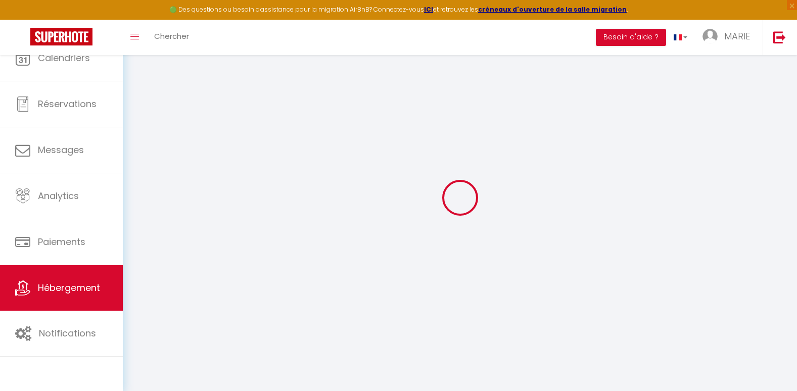
select select
checkbox input "false"
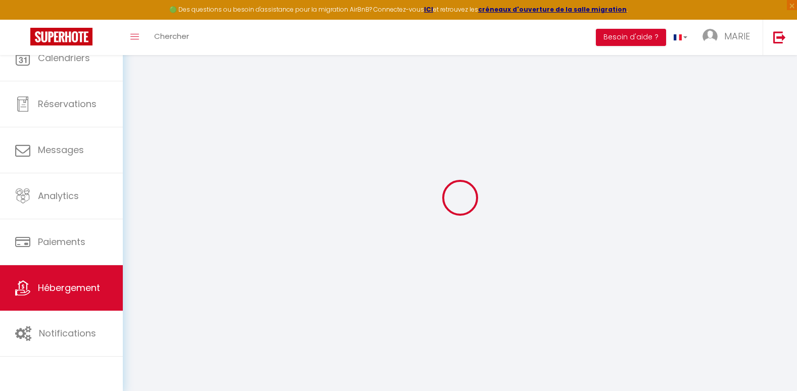
checkbox input "false"
select select
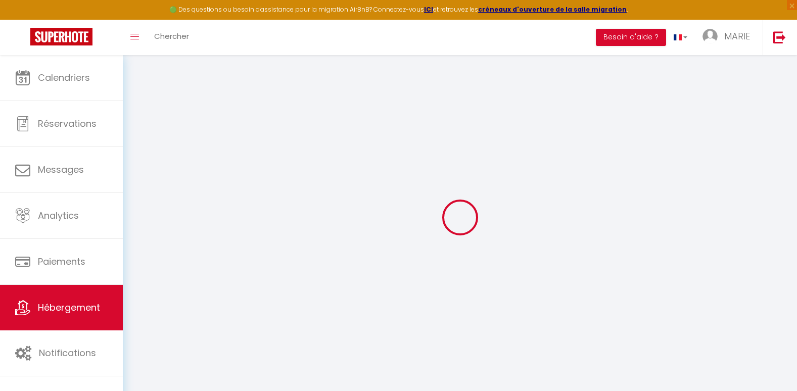
select select
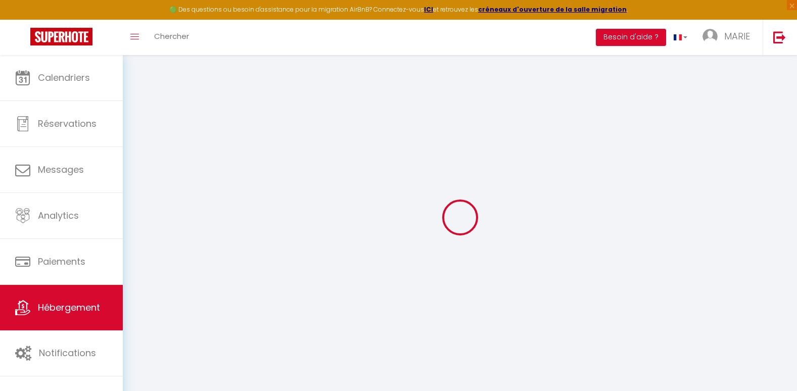
select select
checkbox input "false"
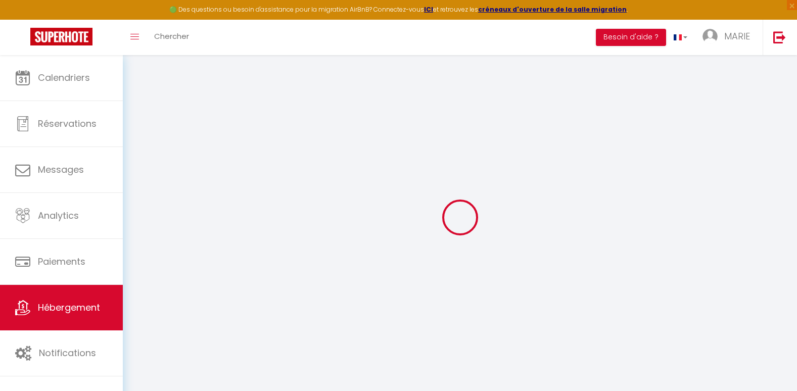
select select
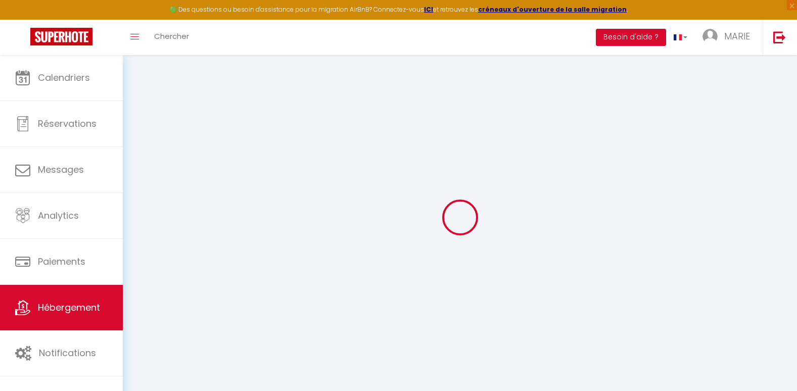
select select
checkbox input "false"
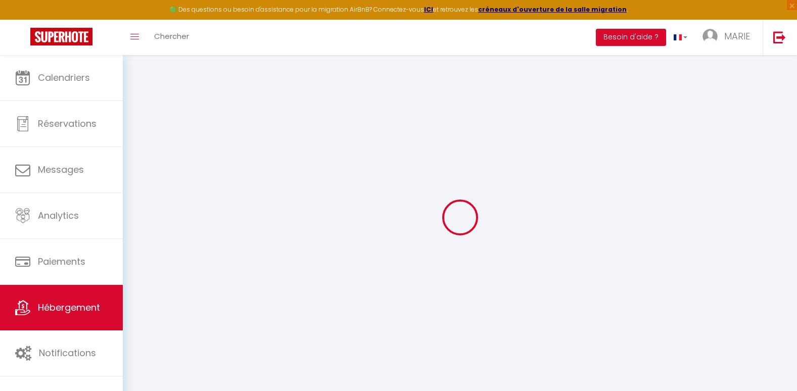
checkbox input "false"
select select
type input "Duplex chic et pratique"
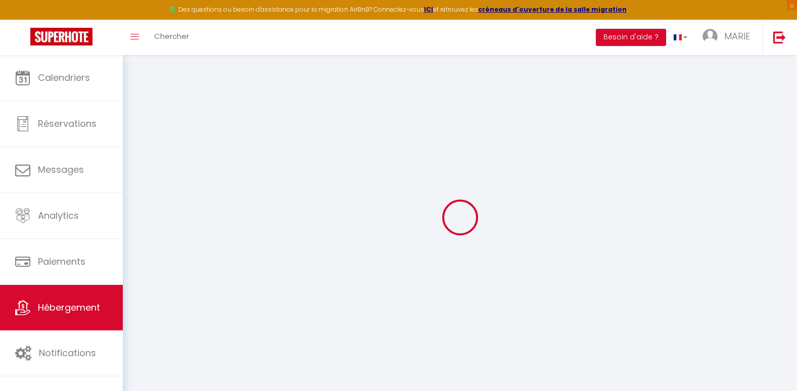
type input "50"
type input "43"
select select
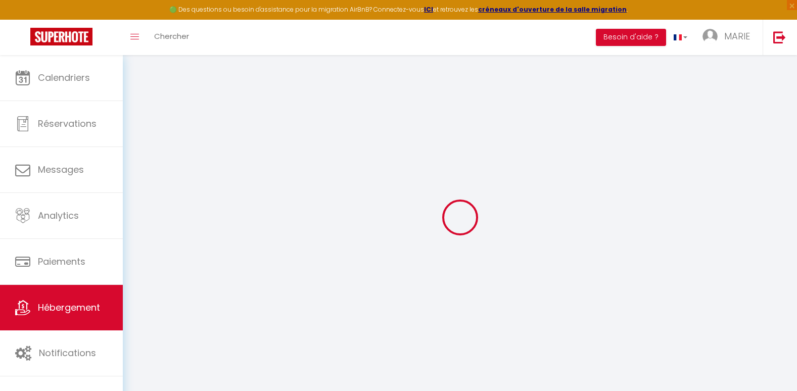
select select
type input "[STREET_ADDRESS]"
type input "10400"
type input "Nogent-[GEOGRAPHIC_DATA]"
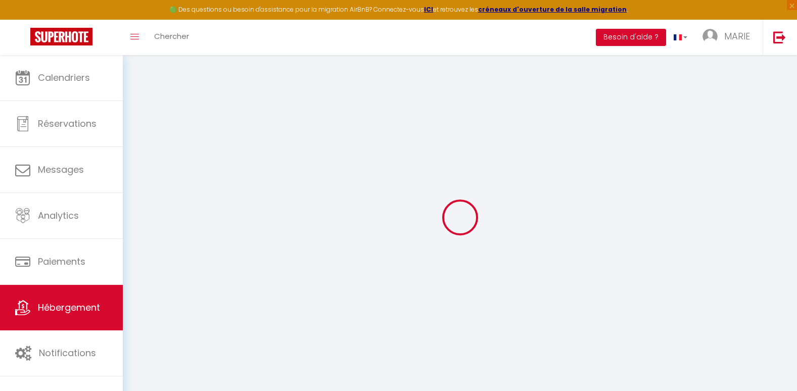
type input "[EMAIL_ADDRESS][DOMAIN_NAME]"
select select
checkbox input "false"
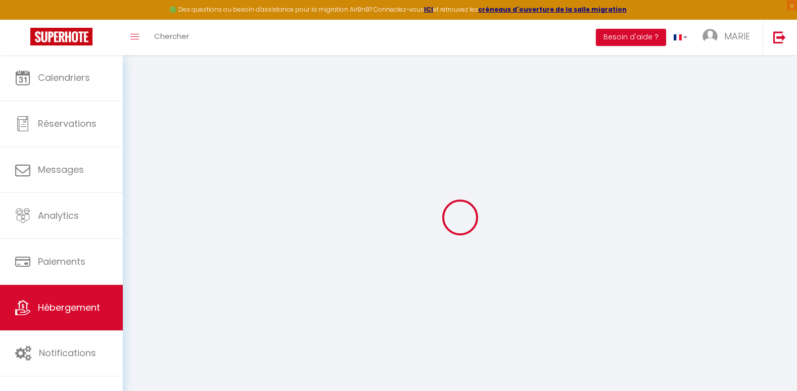
checkbox input "false"
select select
type input "16"
type input "43"
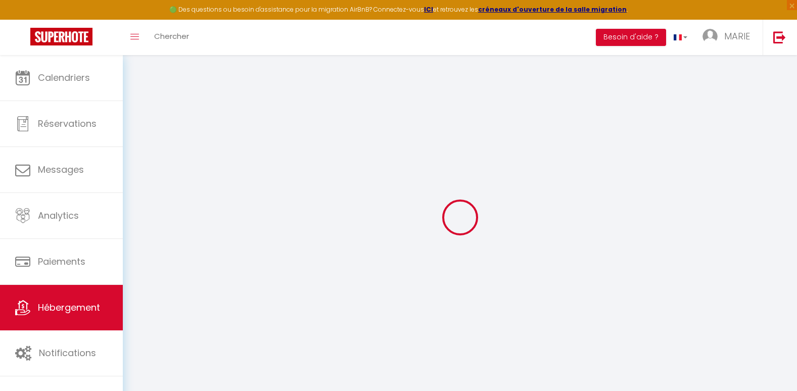
type input "0"
select select
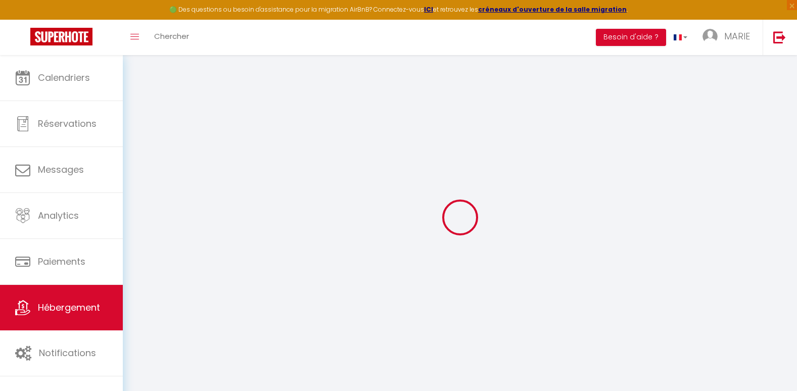
select select
checkbox input "false"
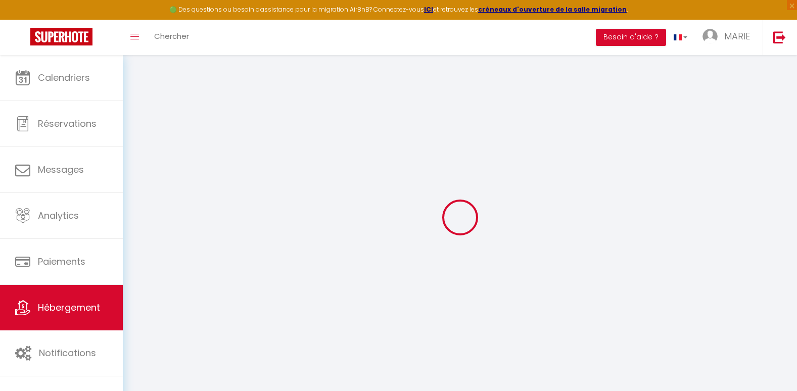
checkbox input "false"
select select "+ 6 %"
select select "+ 22 %"
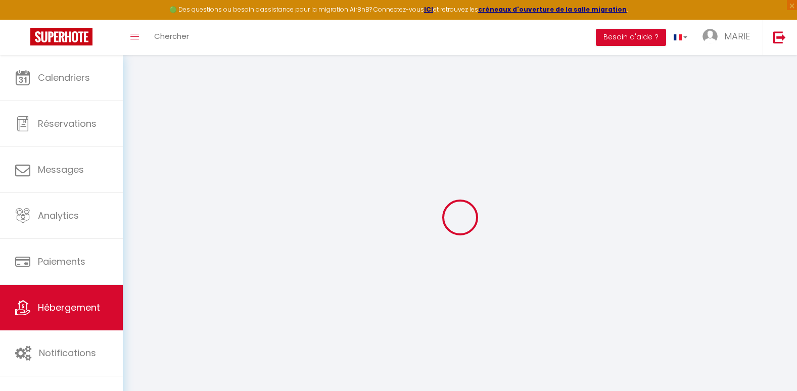
select select "+ 2 %"
select select
checkbox input "false"
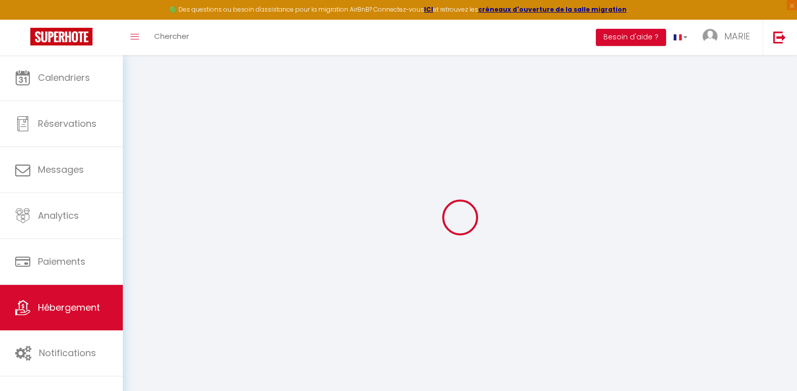
checkbox input "false"
select select "17:00"
select select "23:45"
select select "11:00"
select select "30"
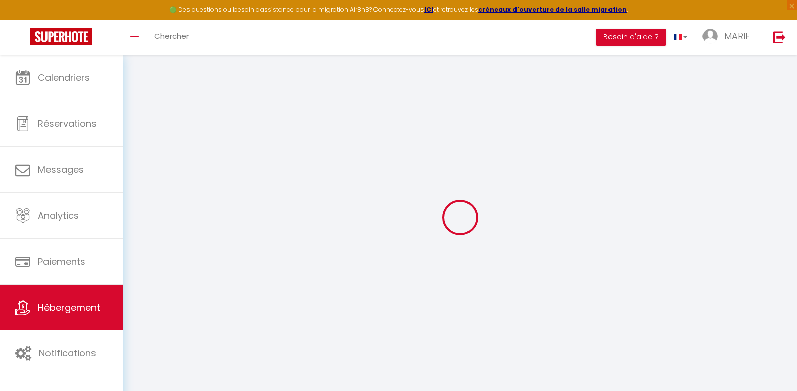
select select "120"
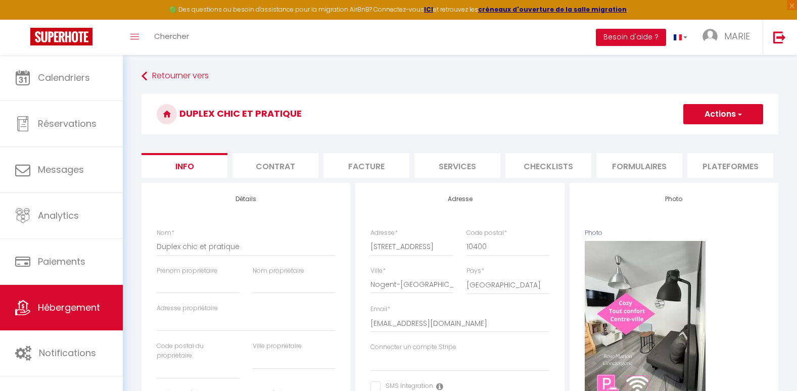
select select
checkbox input "false"
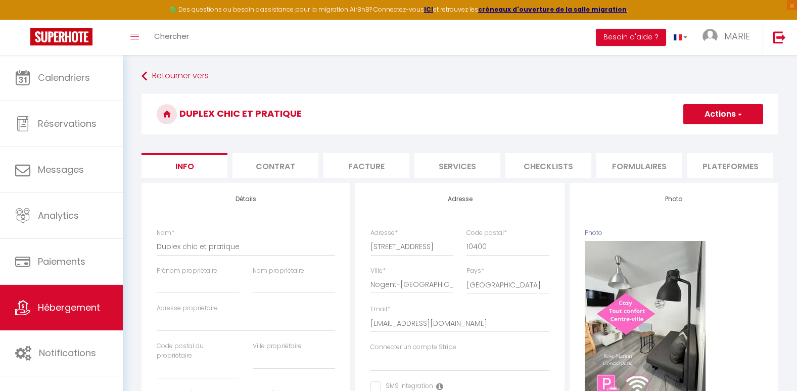
select select "365"
select select "EUR"
click at [715, 167] on li "Plateformes" at bounding box center [730, 165] width 86 height 25
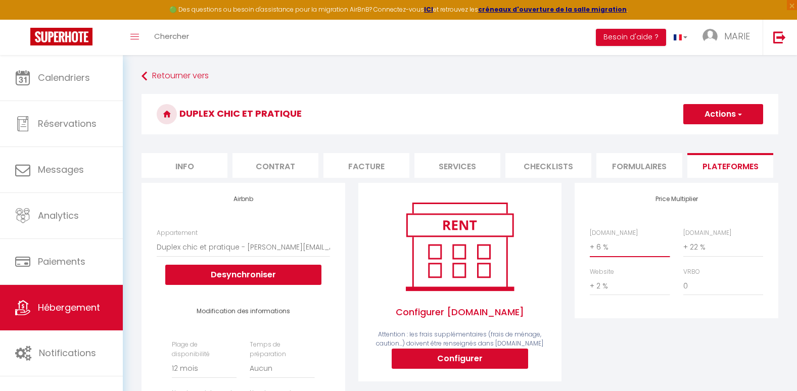
click at [602, 254] on select "0 + 1 % + 2 % + 3 % + 4 % + 5 % + 6 % + 7 % + 8 % + 9 %" at bounding box center [630, 246] width 80 height 19
click at [590, 245] on select "0 + 1 % + 2 % + 3 % + 4 % + 5 % + 6 % + 7 % + 8 % + 9 %" at bounding box center [630, 246] width 80 height 19
click at [696, 111] on button "Actions" at bounding box center [723, 114] width 80 height 20
click at [696, 132] on link "Enregistrer" at bounding box center [723, 136] width 80 height 13
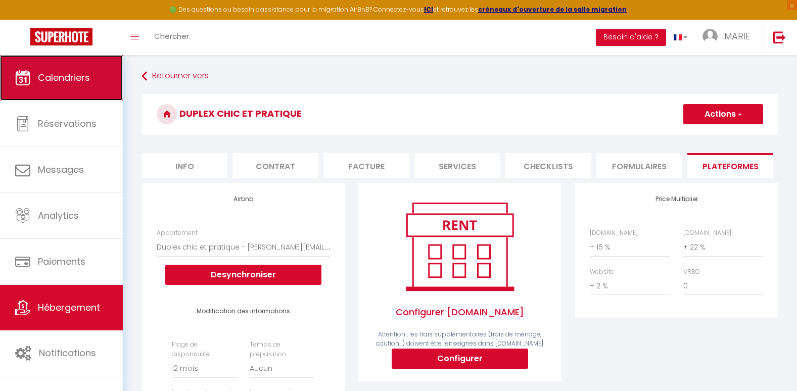
click at [68, 76] on span "Calendriers" at bounding box center [64, 77] width 52 height 13
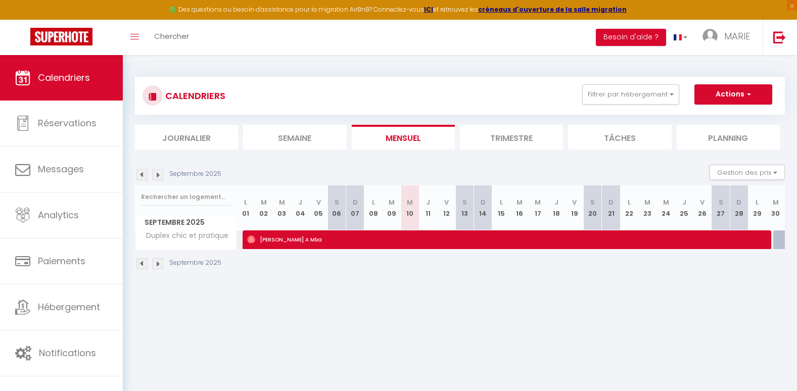
click at [156, 173] on img at bounding box center [157, 174] width 11 height 11
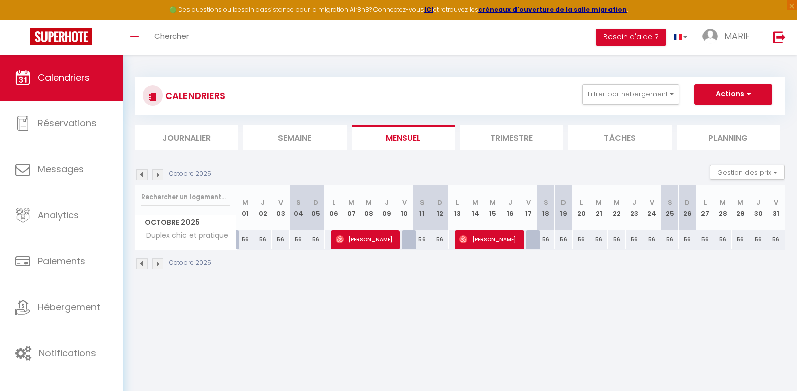
click at [137, 173] on img at bounding box center [141, 174] width 11 height 11
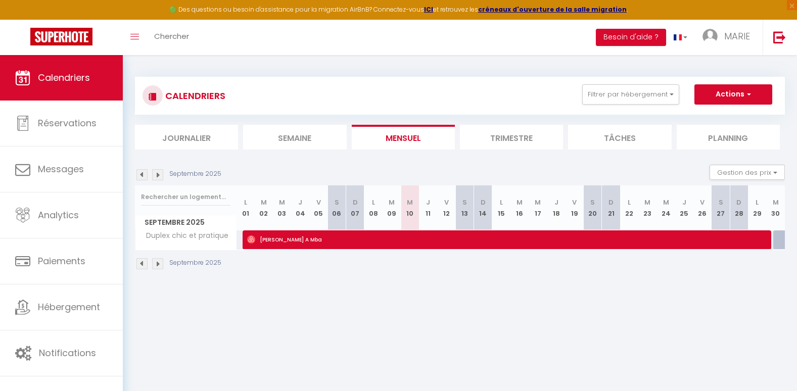
click at [155, 174] on img at bounding box center [157, 174] width 11 height 11
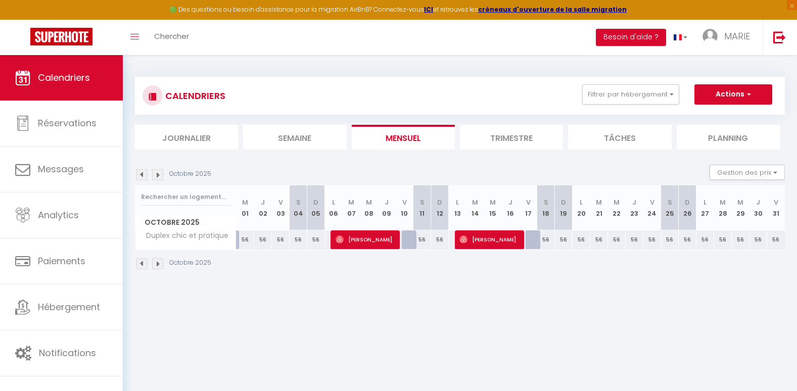
click at [160, 178] on img at bounding box center [157, 174] width 11 height 11
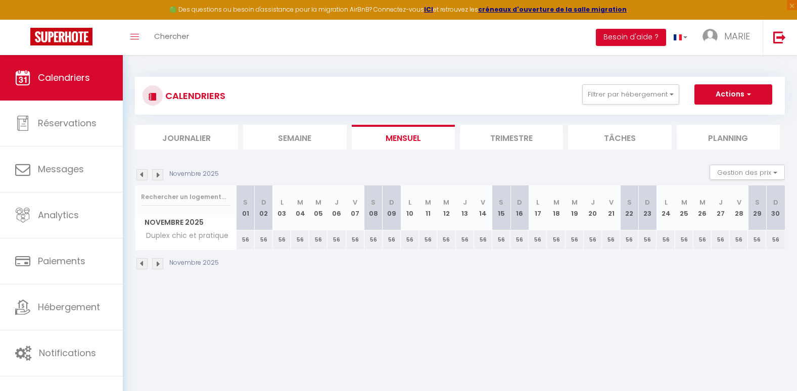
click at [160, 178] on img at bounding box center [157, 174] width 11 height 11
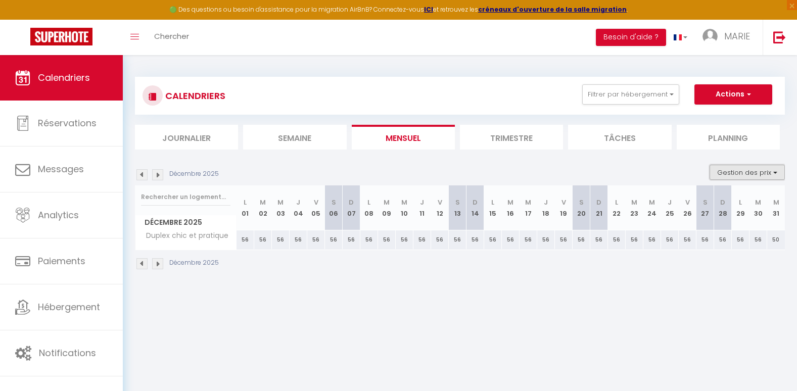
click at [738, 172] on button "Gestion des prix" at bounding box center [746, 172] width 75 height 15
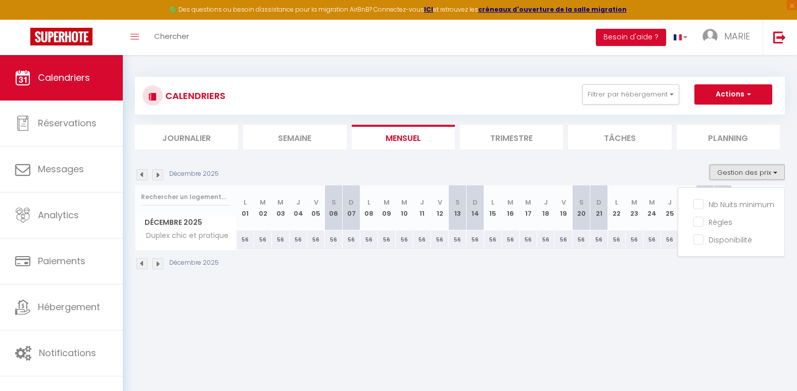
click at [738, 172] on button "Gestion des prix" at bounding box center [746, 172] width 75 height 15
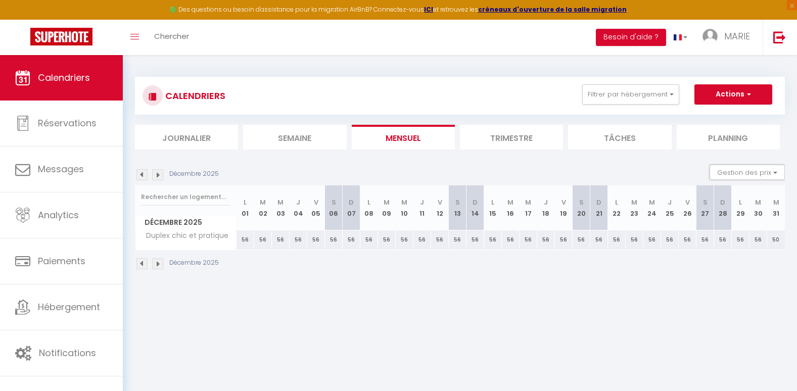
scroll to position [55, 0]
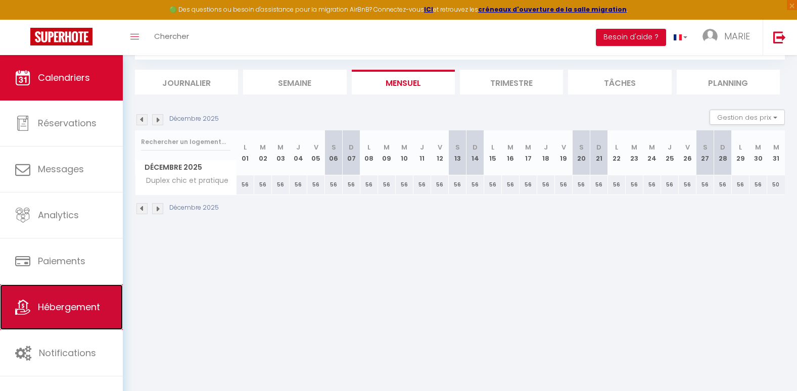
click at [81, 293] on link "Hébergement" at bounding box center [61, 306] width 123 height 45
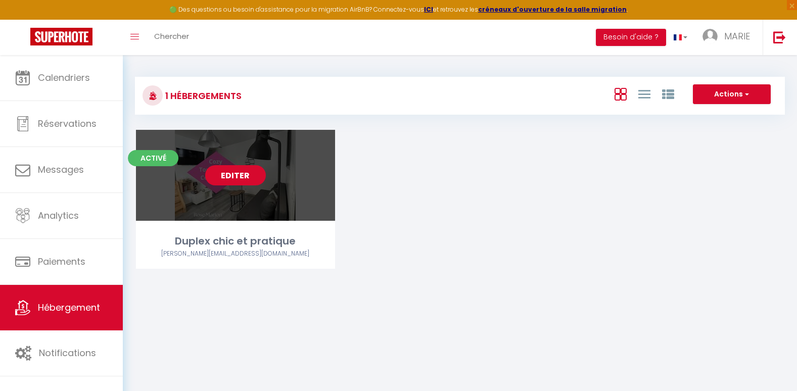
click at [213, 181] on link "Editer" at bounding box center [235, 175] width 61 height 20
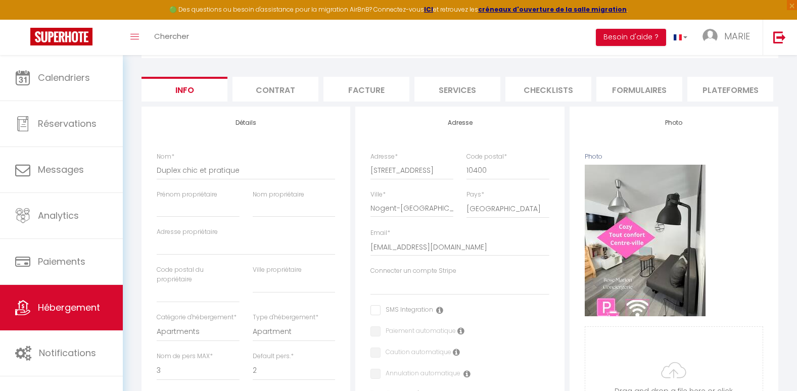
scroll to position [74, 0]
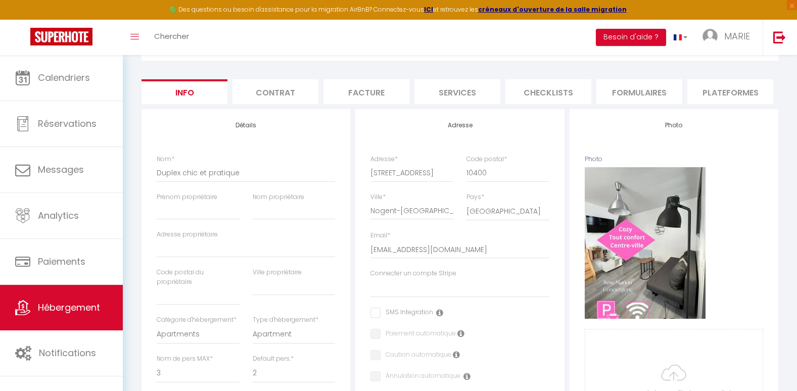
click at [730, 85] on li "Plateformes" at bounding box center [730, 91] width 86 height 25
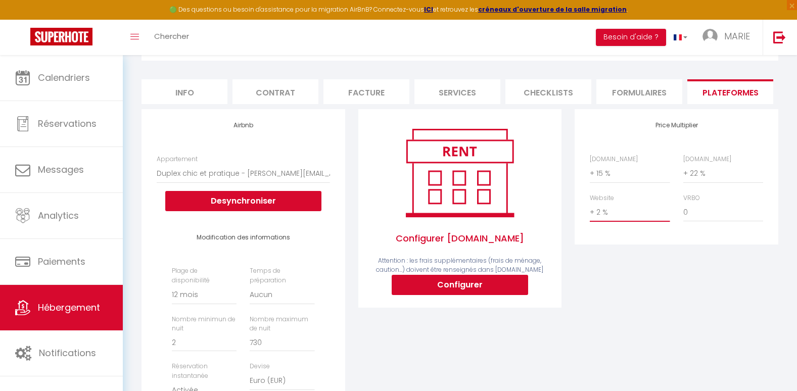
click at [602, 218] on select "0 + 1 % + 2 % + 3 % + 4 % + 5 % + 6 % + 7 % + 8 % + 9 %" at bounding box center [630, 212] width 80 height 19
click at [590, 210] on select "0 + 1 % + 2 % + 3 % + 4 % + 5 % + 6 % + 7 % + 8 % + 9 %" at bounding box center [630, 212] width 80 height 19
click at [623, 292] on div "Price Multiplier [DOMAIN_NAME] 0 + 1 % + 2 % + 3 % + 4 % + 5 % + 6 % + 7 %" at bounding box center [676, 305] width 217 height 392
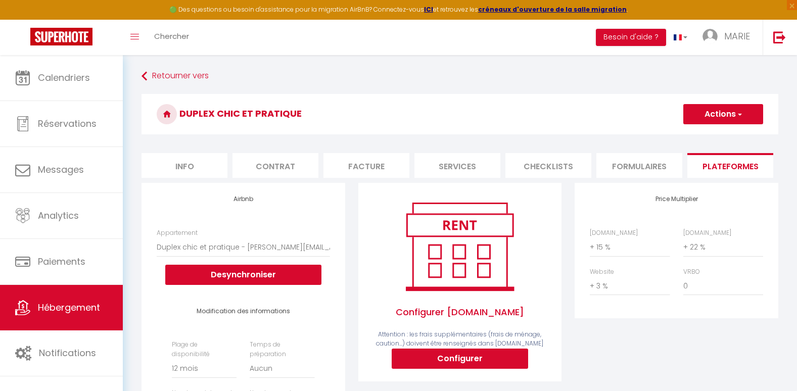
click at [749, 113] on button "Actions" at bounding box center [723, 114] width 80 height 20
click at [728, 136] on link "Enregistrer" at bounding box center [723, 136] width 80 height 13
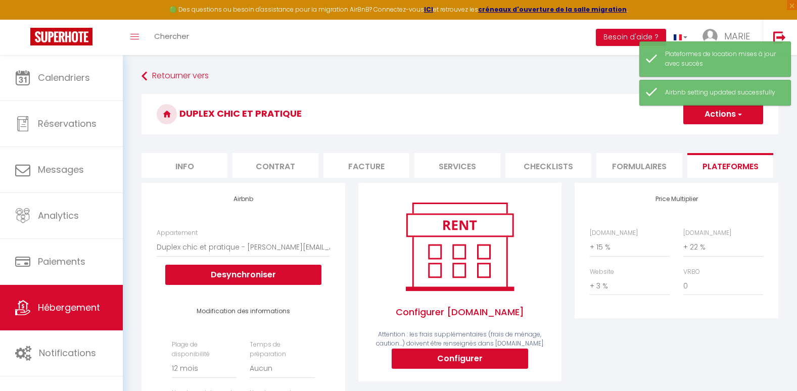
click at [589, 375] on div "Price Multiplier [DOMAIN_NAME] 0 + 1 % + 2 % + 3 % + 4 % + 5 % + 6 % + 7 %" at bounding box center [676, 379] width 217 height 392
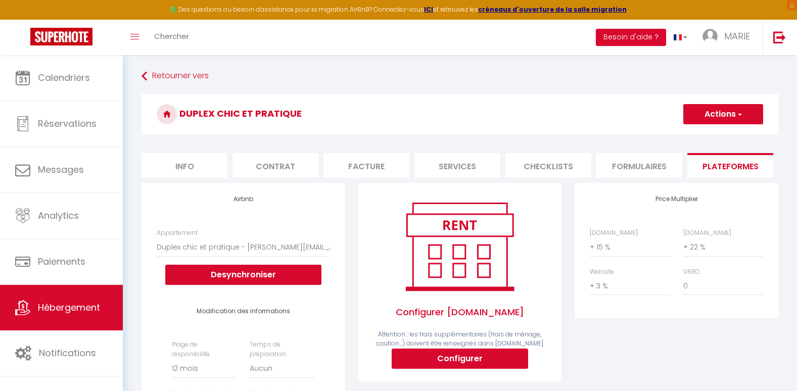
click at [204, 160] on li "Info" at bounding box center [184, 165] width 86 height 25
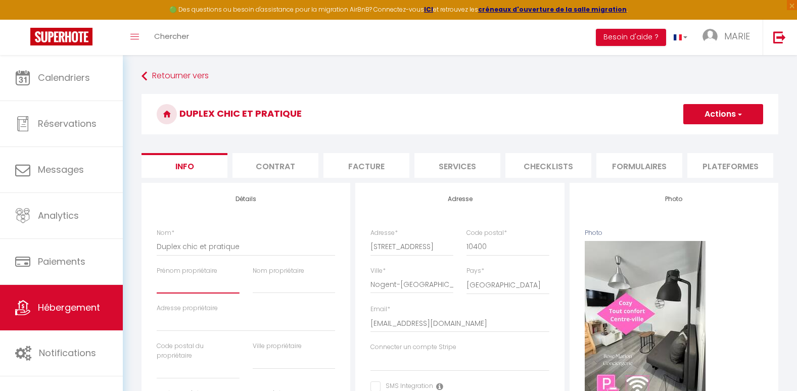
click at [194, 294] on input "Prénom propriétaire" at bounding box center [198, 284] width 83 height 18
click at [172, 294] on input "Prénom propriétaire" at bounding box center [198, 284] width 83 height 18
click at [188, 331] on input "Adresse propriétaire" at bounding box center [246, 322] width 178 height 18
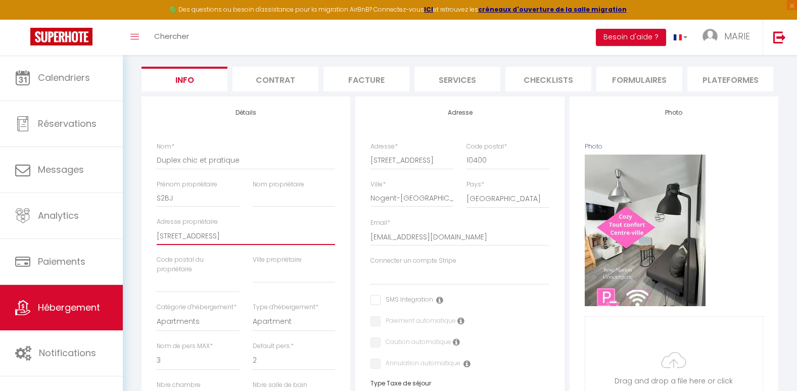
scroll to position [89, 0]
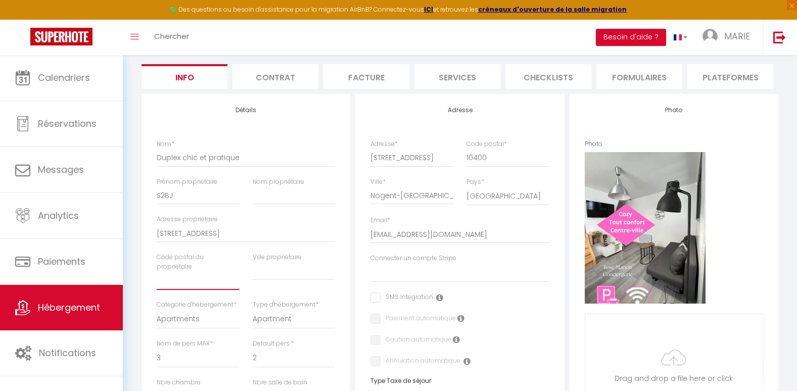
click at [184, 290] on input "text" at bounding box center [198, 281] width 83 height 18
click at [266, 276] on input "text" at bounding box center [294, 271] width 83 height 18
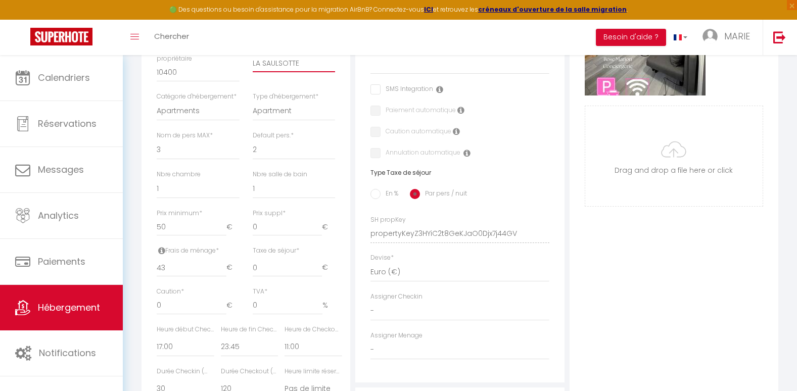
scroll to position [299, 0]
click at [259, 355] on select "00:00 00:15 00:30 00:45 01:00 01:15 01:30 01:45 02:00 02:15 02:30 02:45 03:00" at bounding box center [249, 345] width 57 height 19
click at [249, 355] on select "00:00 00:15 00:30 00:45 01:00 01:15 01:30 01:45 02:00 02:15 02:30 02:45 03:00" at bounding box center [249, 345] width 57 height 19
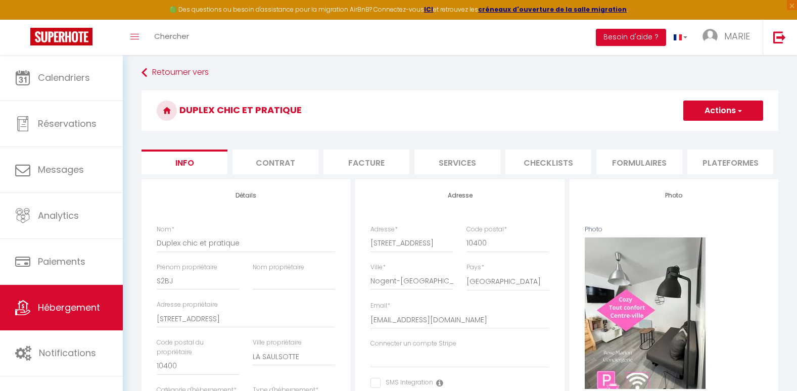
scroll to position [0, 0]
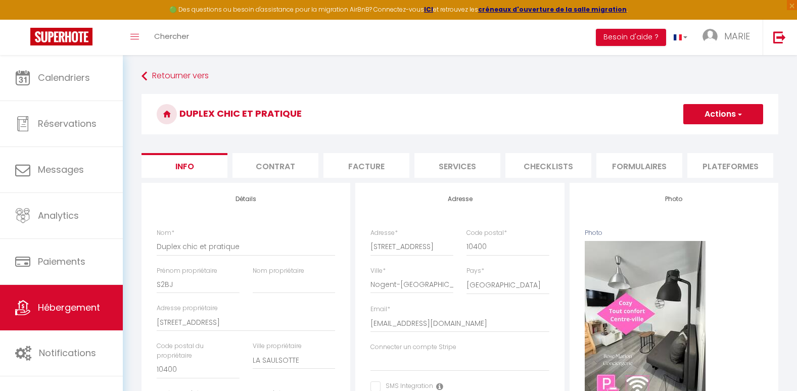
click at [730, 111] on button "Actions" at bounding box center [723, 114] width 80 height 20
click at [695, 134] on input "Enregistrer" at bounding box center [682, 136] width 37 height 10
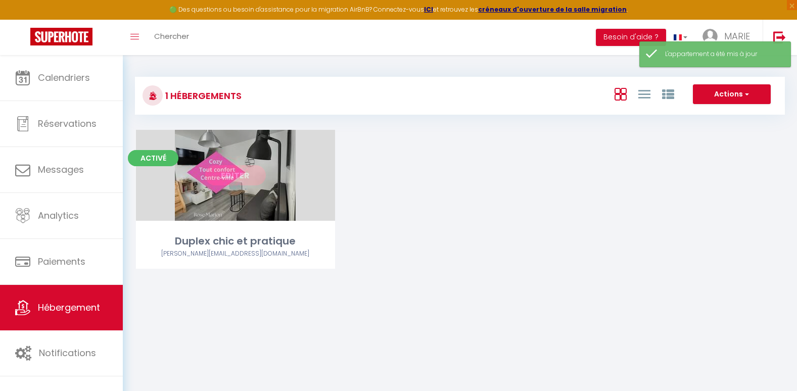
click at [242, 171] on link "Editer" at bounding box center [235, 175] width 61 height 20
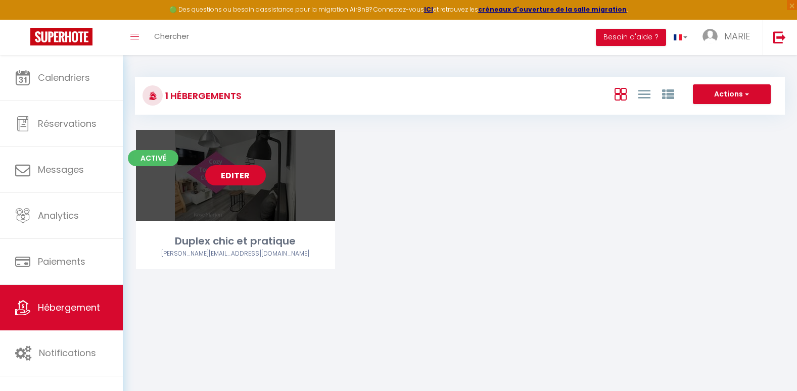
click at [233, 173] on link "Editer" at bounding box center [235, 175] width 61 height 20
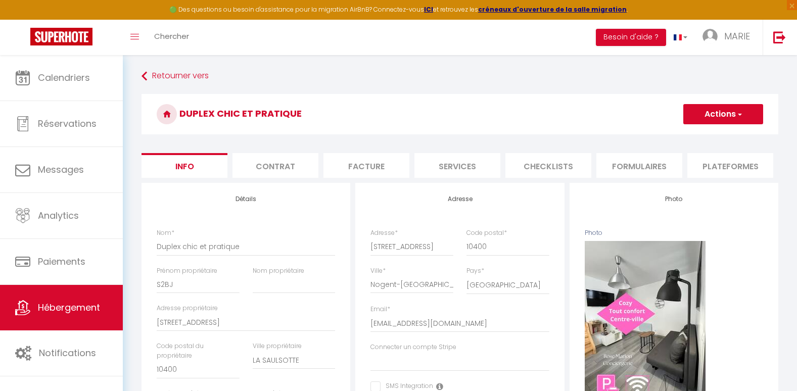
click at [276, 171] on li "Contrat" at bounding box center [275, 165] width 86 height 25
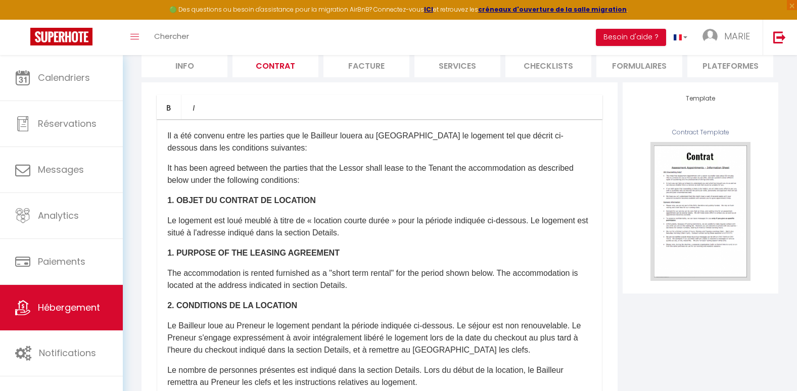
scroll to position [98, 0]
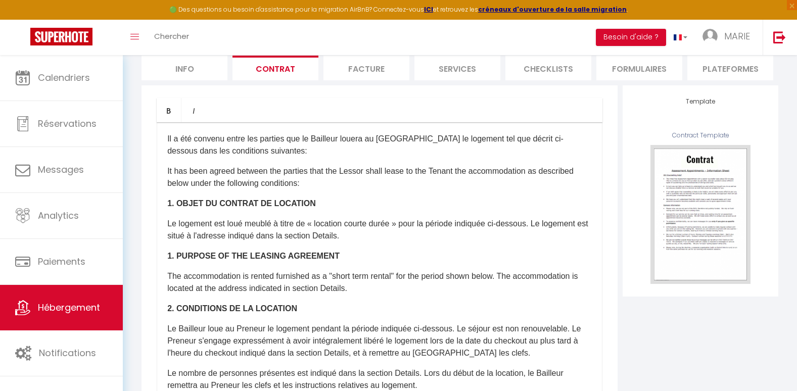
click at [371, 73] on li "Facture" at bounding box center [366, 68] width 86 height 25
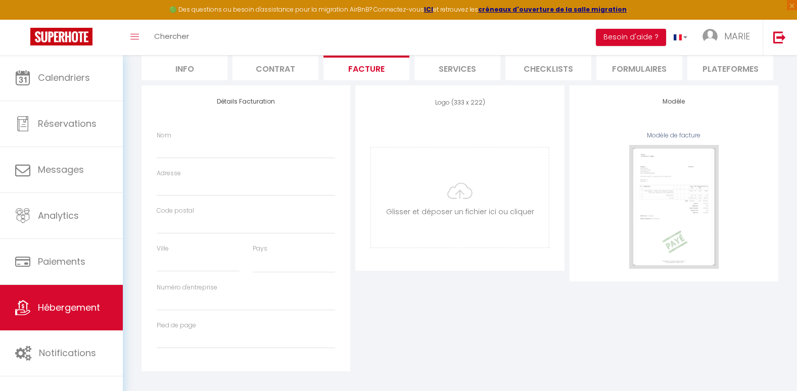
click at [444, 75] on li "Services" at bounding box center [457, 68] width 86 height 25
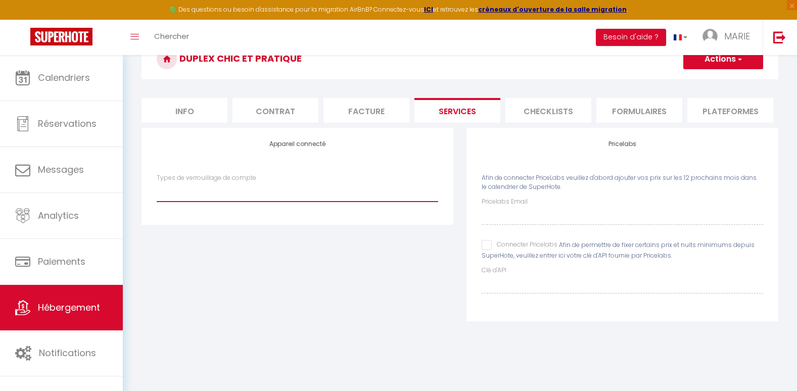
click at [188, 197] on select "Types de verrouillage de compte" at bounding box center [297, 191] width 281 height 19
click at [165, 200] on select "Types de verrouillage de compte" at bounding box center [297, 191] width 281 height 19
click at [167, 198] on select "Types de verrouillage de compte" at bounding box center [297, 191] width 281 height 19
click at [157, 190] on select "Types de verrouillage de compte" at bounding box center [297, 191] width 281 height 19
click at [167, 199] on select "Types de verrouillage de compte" at bounding box center [297, 191] width 281 height 19
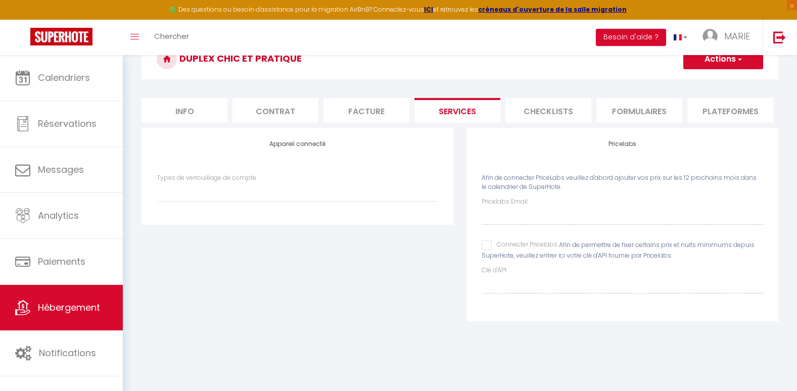
click at [520, 105] on li "Checklists" at bounding box center [548, 110] width 86 height 25
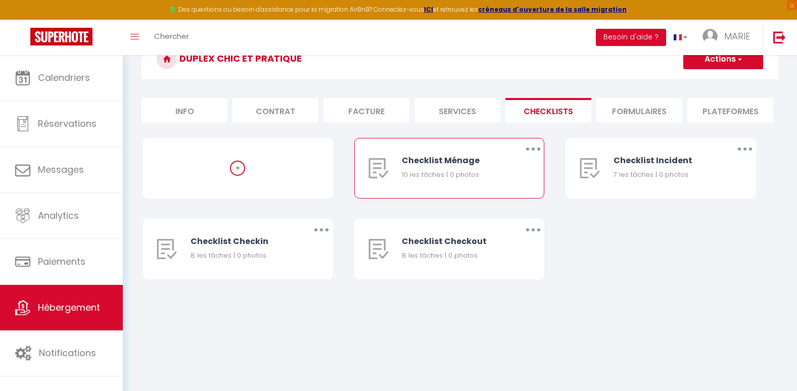
click at [453, 180] on div "10 les tâches | 0 photos" at bounding box center [454, 175] width 104 height 10
click at [529, 157] on button "button" at bounding box center [533, 149] width 28 height 16
click at [489, 179] on link "Editer" at bounding box center [506, 172] width 75 height 17
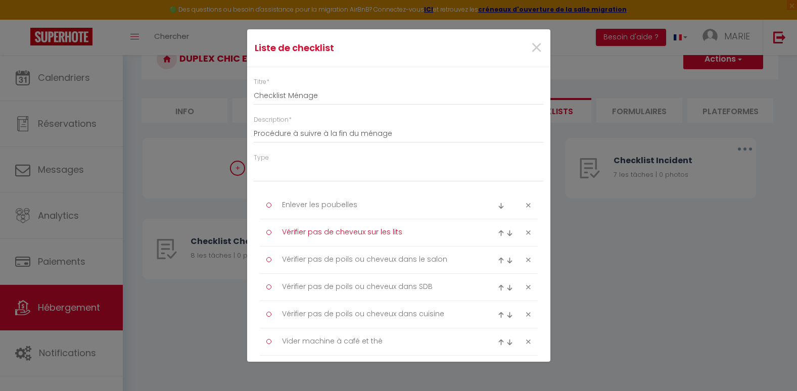
click at [410, 236] on textarea "Vérifier pas de cheveux sur les lits" at bounding box center [378, 232] width 207 height 17
click at [498, 234] on img at bounding box center [501, 233] width 7 height 7
click at [426, 199] on textarea "Vérifier pas de cheveux sur les lits" at bounding box center [378, 205] width 207 height 17
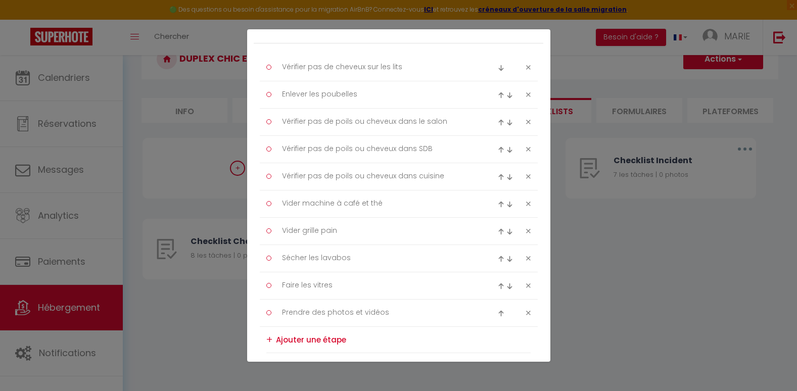
scroll to position [141, 0]
click at [526, 228] on icon at bounding box center [528, 228] width 5 height 8
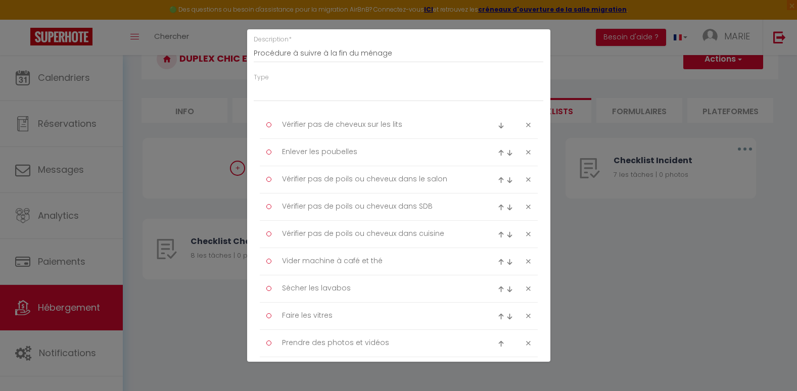
scroll to position [81, 0]
click at [651, 295] on div "Liste de checklist × Titre * Checklist Ménage Description * Procédure à suivre …" at bounding box center [398, 195] width 797 height 391
click at [538, 328] on div "Titre * Checklist Ménage Description * Procédure à suivre à la fin du ménage Ty…" at bounding box center [398, 229] width 303 height 487
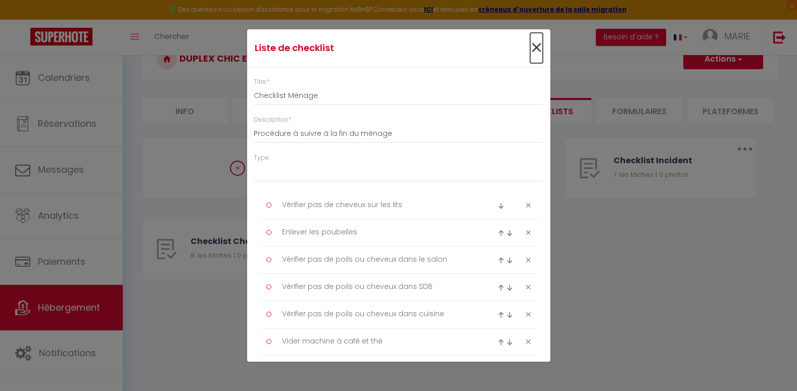
click at [530, 46] on span "×" at bounding box center [536, 48] width 13 height 30
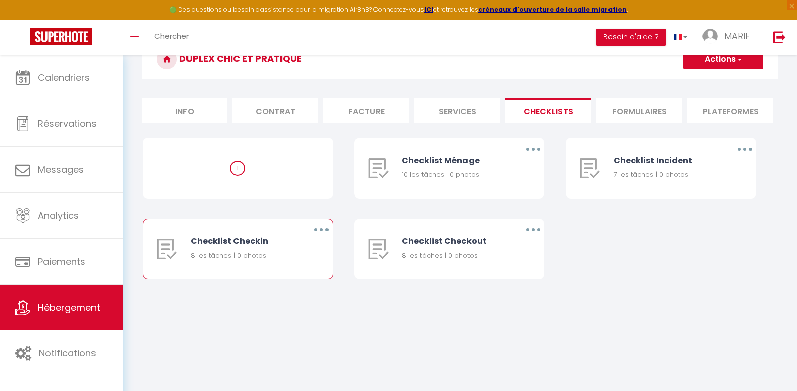
click at [317, 236] on button "button" at bounding box center [321, 230] width 28 height 16
click at [283, 259] on link "Editer" at bounding box center [295, 253] width 75 height 17
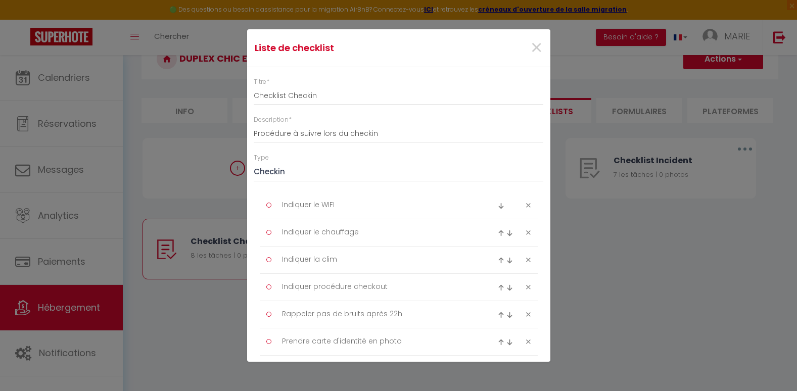
click at [526, 261] on icon at bounding box center [528, 260] width 5 height 8
click at [400, 284] on textarea "Rappeler pas de bruits après 22h" at bounding box center [378, 287] width 207 height 17
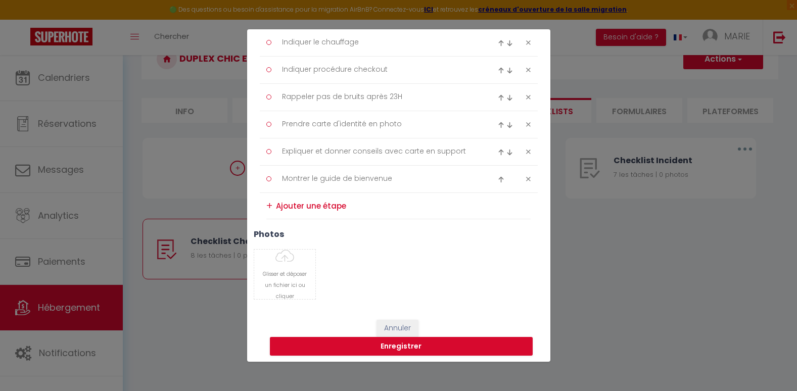
scroll to position [191, 0]
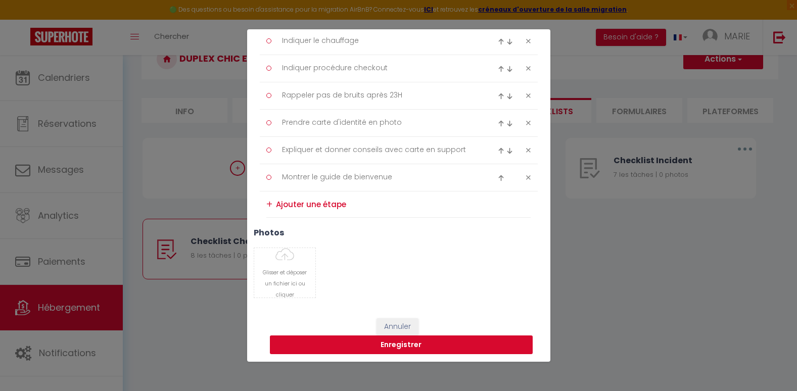
click at [513, 345] on button "Enregistrer" at bounding box center [401, 344] width 263 height 19
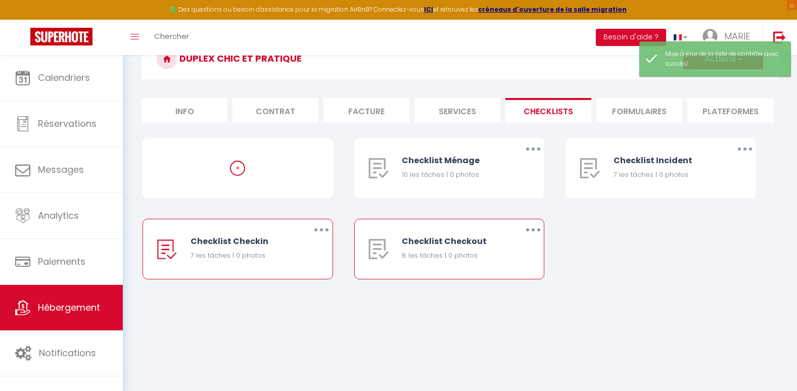
click at [531, 238] on button "button" at bounding box center [533, 230] width 28 height 16
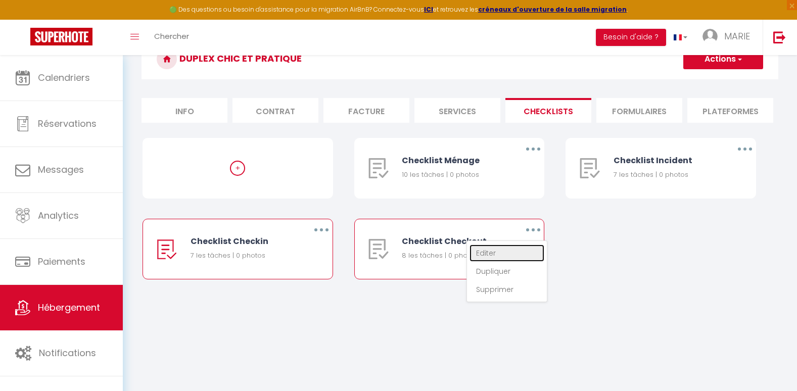
click at [507, 254] on link "Editer" at bounding box center [506, 253] width 75 height 17
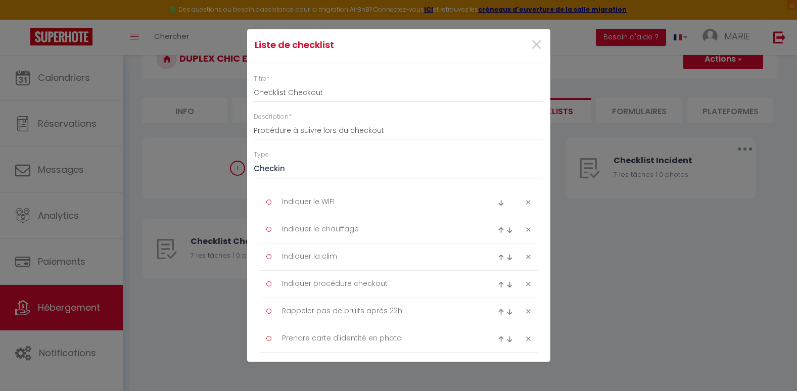
click at [526, 255] on icon at bounding box center [528, 257] width 5 height 8
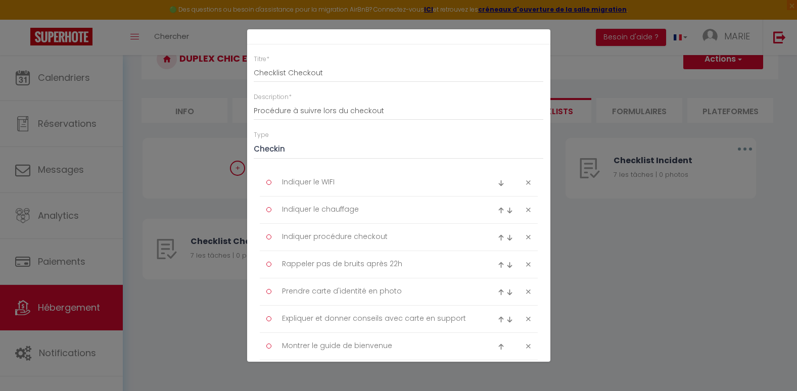
scroll to position [31, 0]
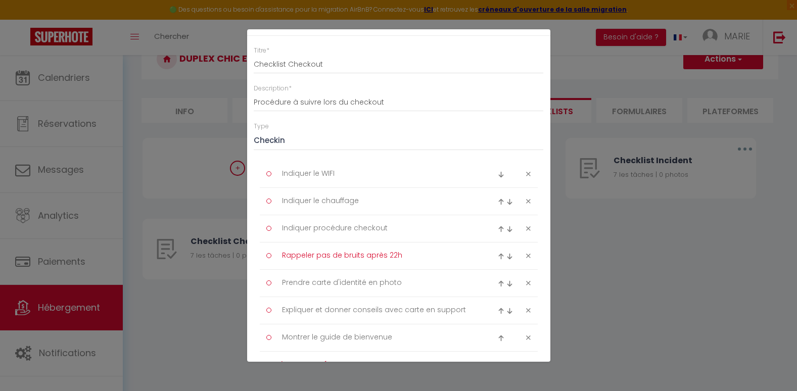
click at [406, 251] on textarea "Rappeler pas de bruits après 22h" at bounding box center [378, 256] width 207 height 17
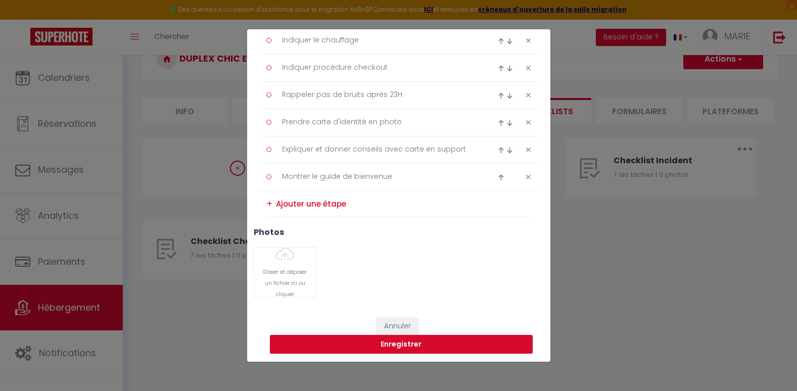
scroll to position [194, 0]
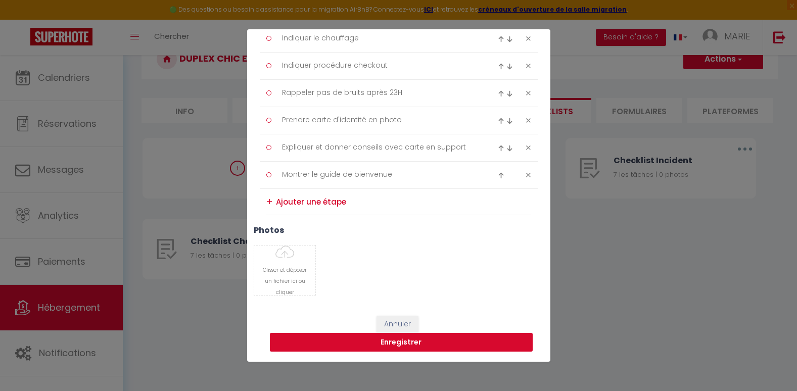
click at [515, 345] on button "Enregistrer" at bounding box center [401, 342] width 263 height 19
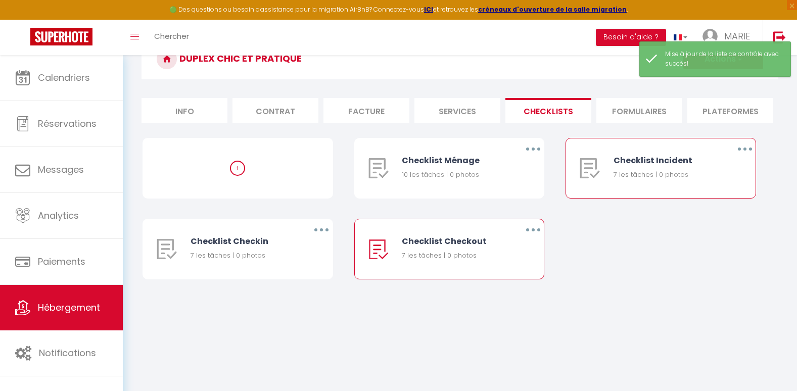
click at [641, 180] on div "7 les tâches | 0 photos" at bounding box center [665, 175] width 104 height 10
click at [741, 155] on button "button" at bounding box center [745, 149] width 28 height 16
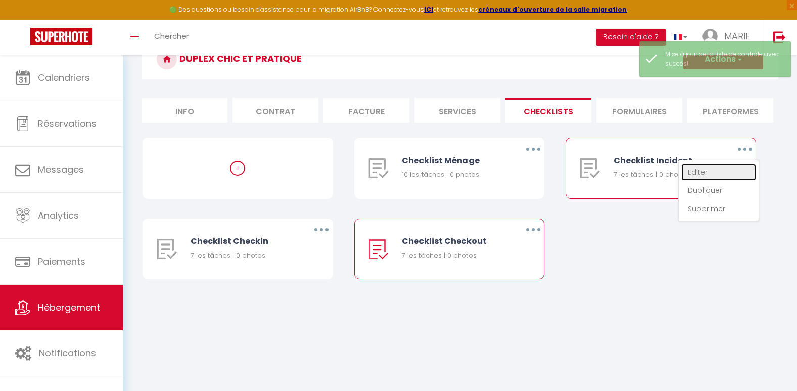
click at [688, 181] on link "Editer" at bounding box center [718, 172] width 75 height 17
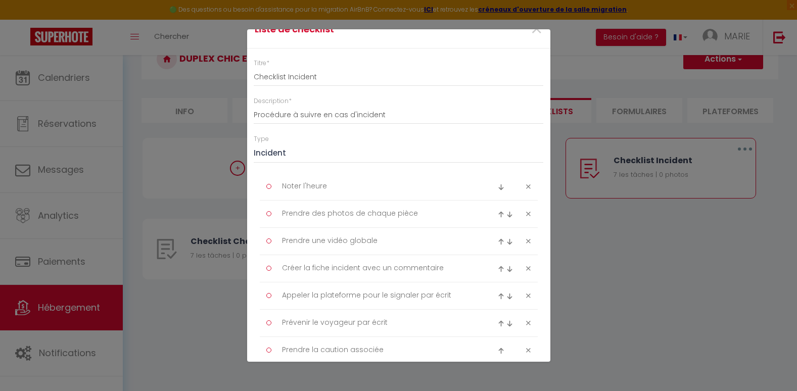
scroll to position [0, 0]
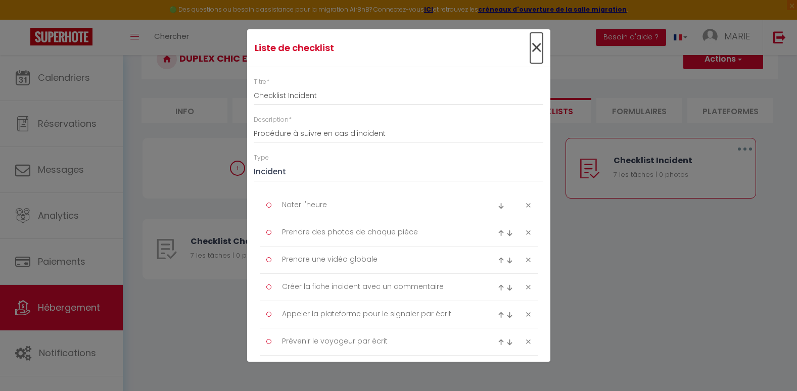
click at [530, 40] on span "×" at bounding box center [536, 48] width 13 height 30
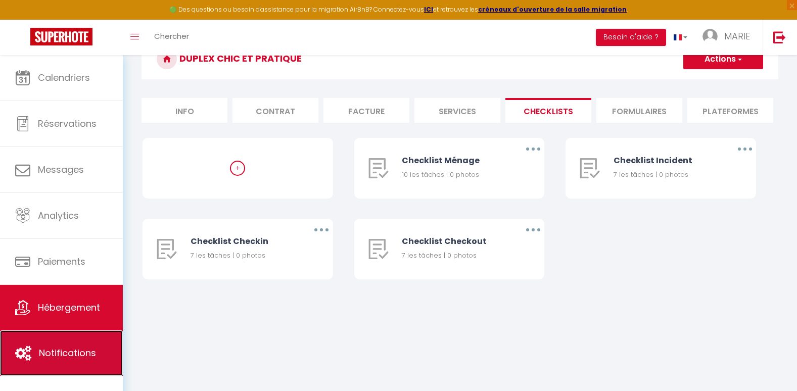
click at [85, 349] on span "Notifications" at bounding box center [67, 353] width 57 height 13
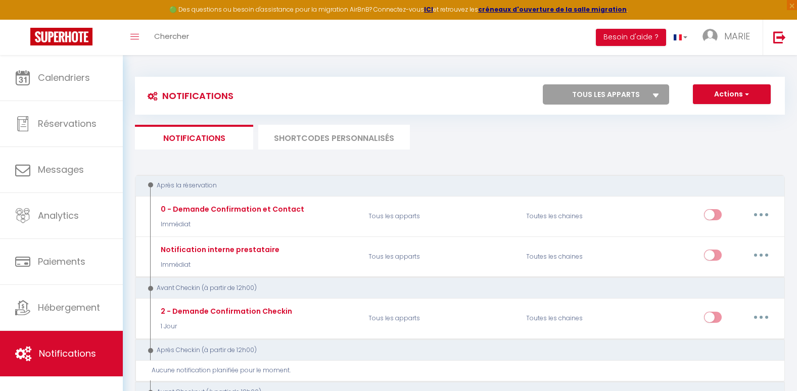
click at [358, 138] on li "SHORTCODES PERSONNALISÉS" at bounding box center [334, 137] width 152 height 25
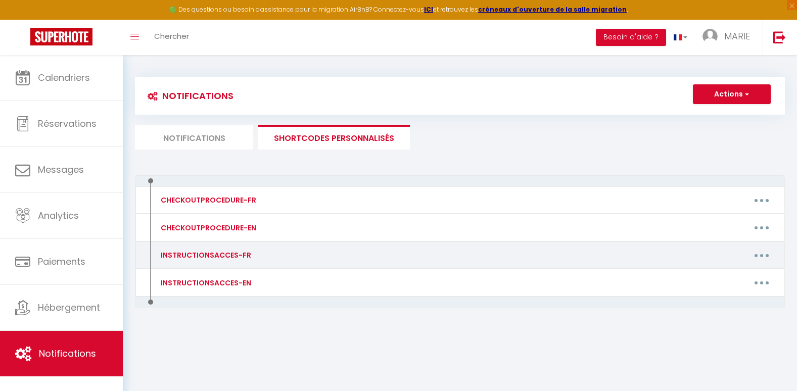
click at [174, 259] on div "INSTRUCTIONSACCES-FR" at bounding box center [204, 255] width 93 height 11
click at [764, 253] on button "button" at bounding box center [761, 255] width 28 height 16
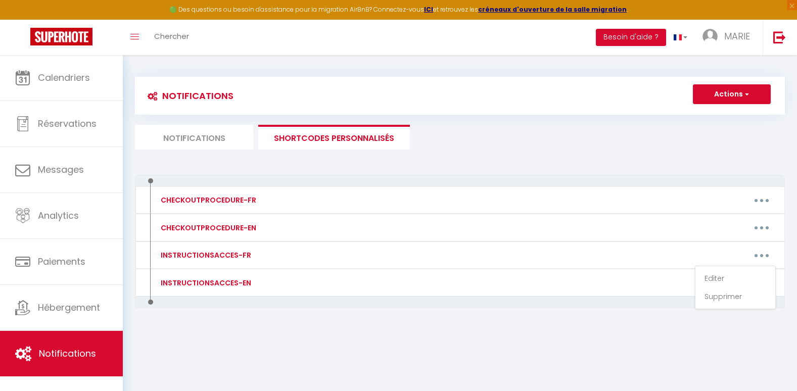
click at [581, 346] on div "CHECKOUTPROCEDURE-FR Editer Supprimer CHECKOUTPROCEDURE-EN Editer Supprimer INS…" at bounding box center [460, 263] width 650 height 176
click at [179, 142] on li "Notifications" at bounding box center [194, 137] width 118 height 25
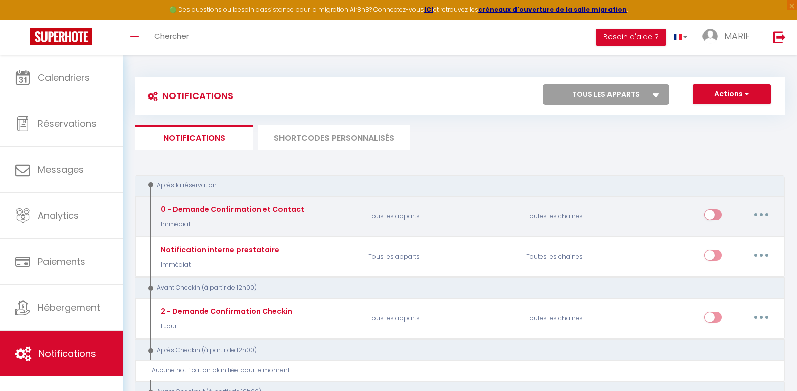
click at [710, 213] on input "checkbox" at bounding box center [713, 216] width 18 height 15
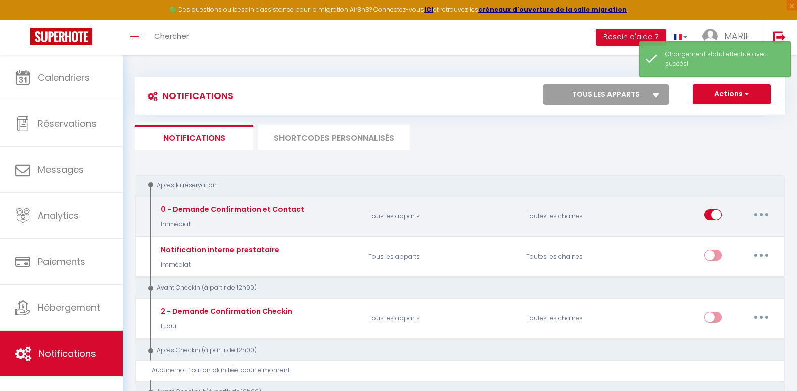
click at [761, 214] on icon "button" at bounding box center [760, 214] width 3 height 3
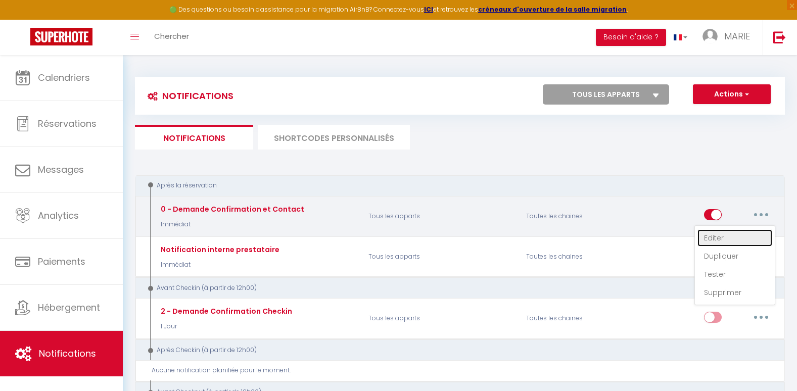
click at [728, 234] on link "Editer" at bounding box center [734, 237] width 75 height 17
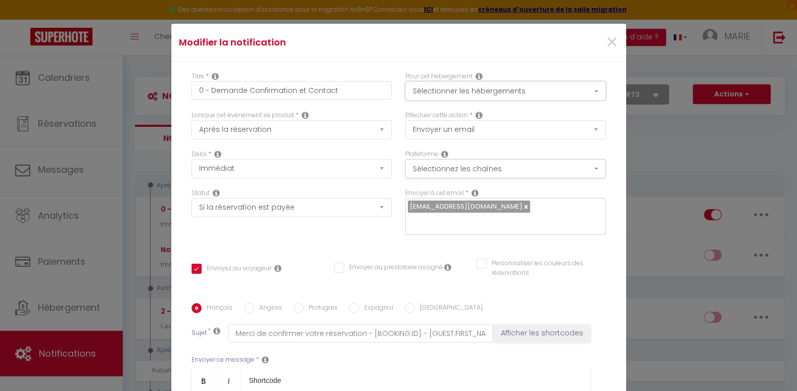
click at [587, 87] on button "Sélectionner les hébergements" at bounding box center [505, 90] width 201 height 19
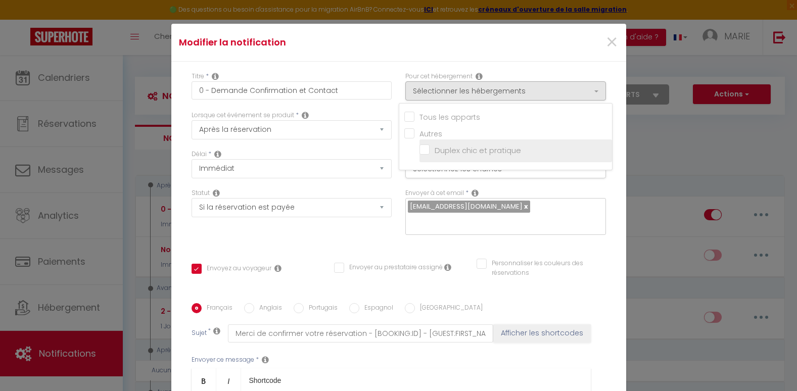
click at [419, 150] on input "Duplex chic et pratique" at bounding box center [515, 151] width 192 height 10
click at [399, 185] on div "Plateforme Sélectionnez les chaînes Toutes les chaines Direct [DOMAIN_NAME] [DO…" at bounding box center [506, 169] width 214 height 39
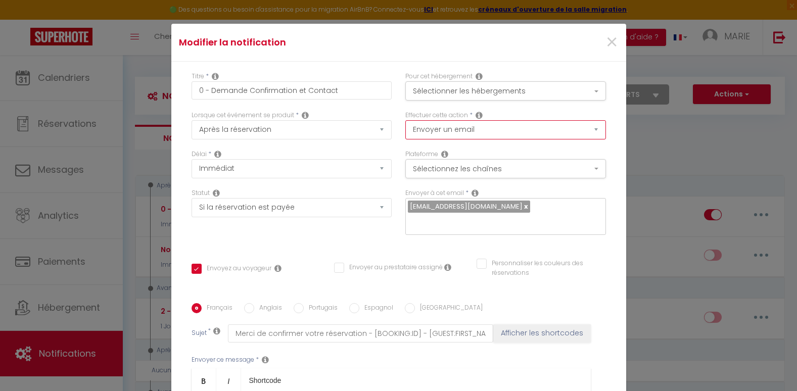
click at [586, 132] on select "Envoyer un email Envoyer un SMS Envoyer une notification push" at bounding box center [505, 129] width 201 height 19
click at [405, 120] on select "Envoyer un email Envoyer un SMS Envoyer une notification push" at bounding box center [505, 129] width 201 height 19
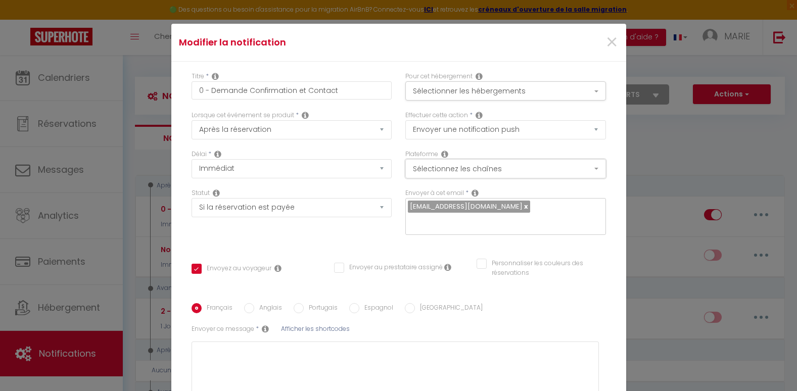
click at [584, 166] on button "Sélectionnez les chaînes" at bounding box center [505, 168] width 201 height 19
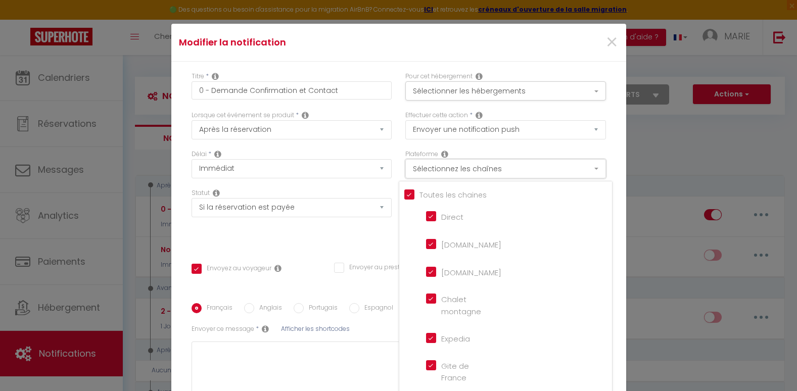
click at [584, 166] on button "Sélectionnez les chaînes" at bounding box center [505, 168] width 201 height 19
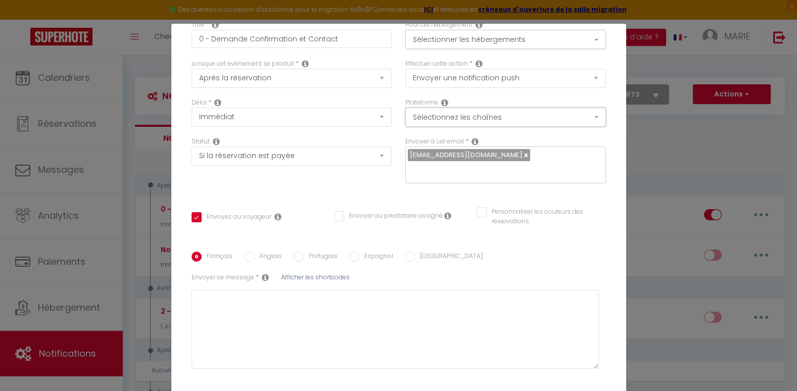
scroll to position [53, 0]
click at [714, 216] on div "Modifier la notification × Titre * 0 - Demande Confirmation et Contact Pour cet…" at bounding box center [398, 195] width 797 height 391
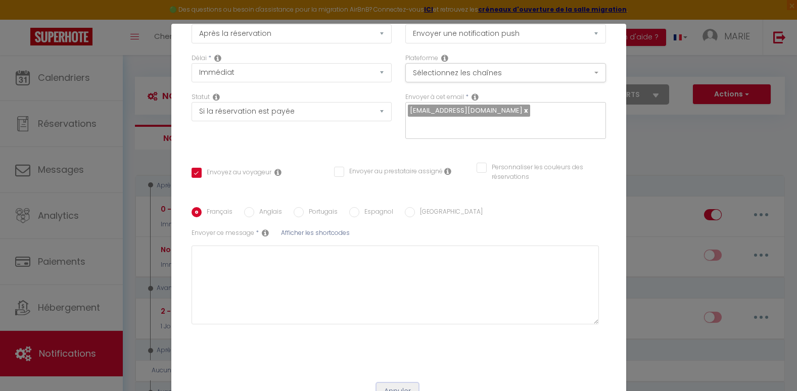
click at [396, 383] on button "Annuler" at bounding box center [397, 391] width 42 height 17
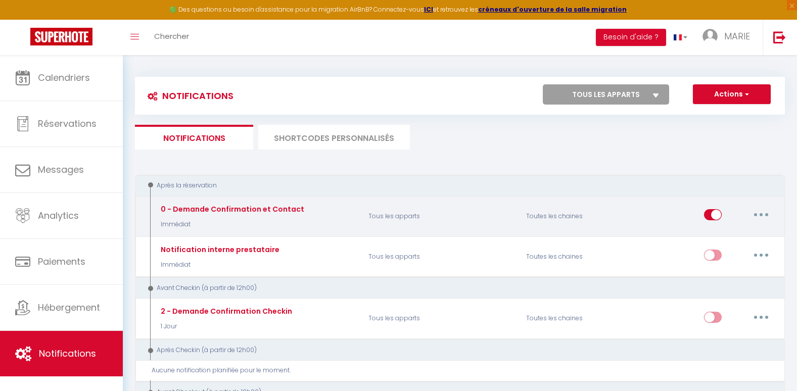
click at [713, 216] on input "checkbox" at bounding box center [713, 216] width 18 height 15
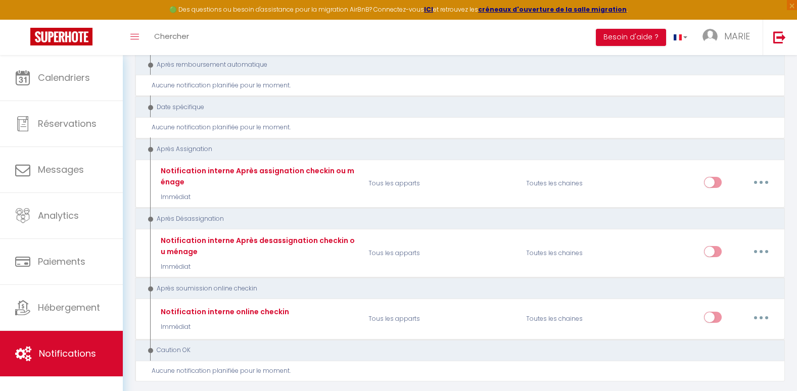
scroll to position [1319, 0]
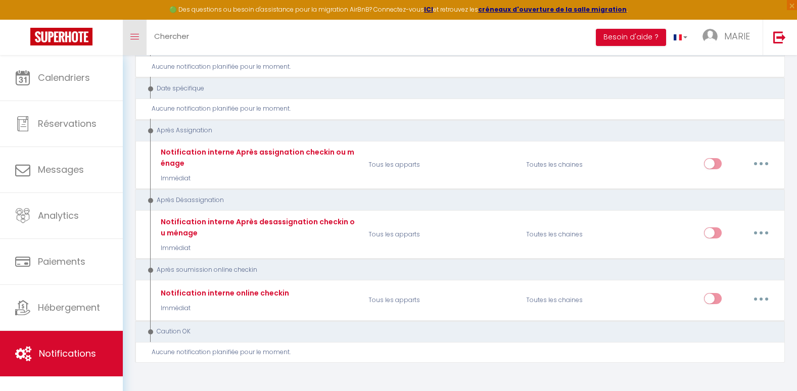
click at [136, 46] on link "Toggle menubar" at bounding box center [135, 37] width 24 height 35
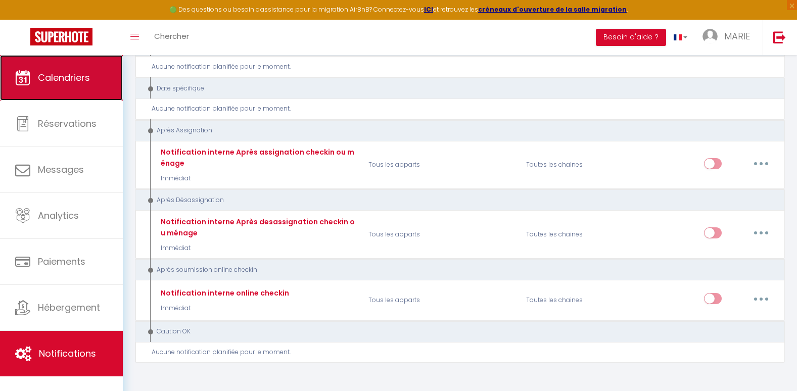
click at [110, 55] on link "Calendriers" at bounding box center [61, 77] width 123 height 45
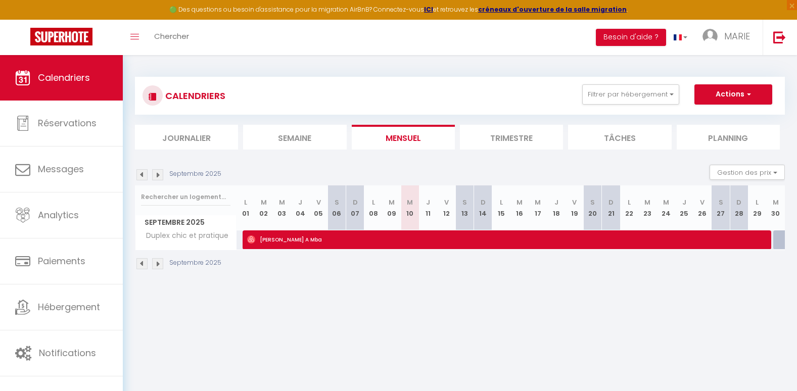
click at [523, 143] on li "Trimestre" at bounding box center [511, 137] width 103 height 25
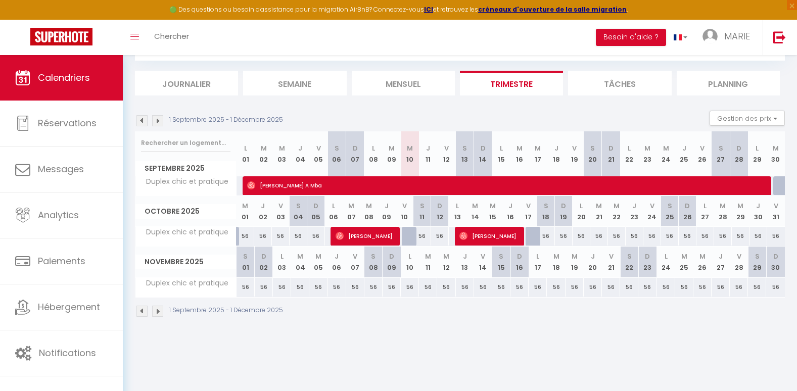
scroll to position [55, 0]
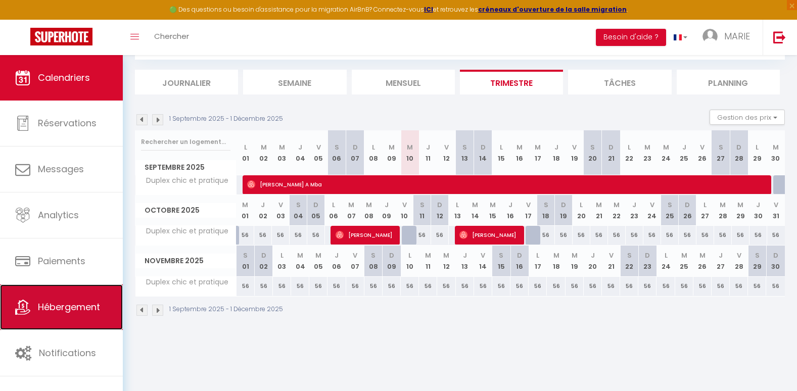
click at [81, 317] on link "Hébergement" at bounding box center [61, 306] width 123 height 45
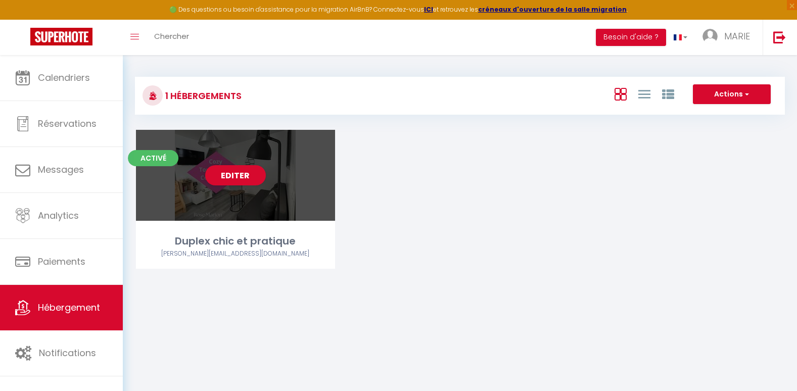
click at [198, 200] on div "Editer" at bounding box center [235, 175] width 199 height 91
click at [231, 172] on link "Editer" at bounding box center [235, 175] width 61 height 20
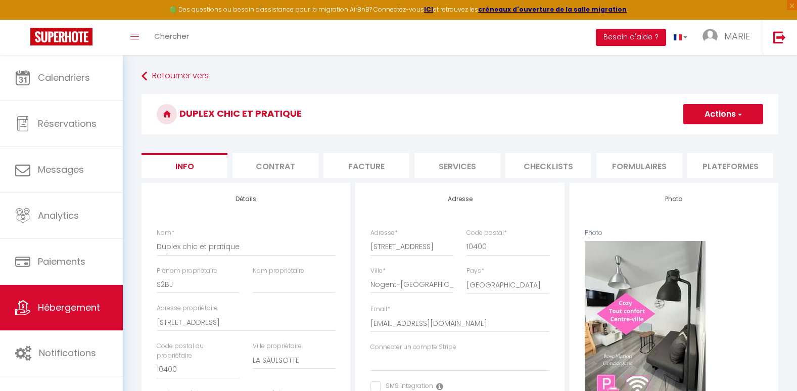
click at [641, 165] on li "Formulaires" at bounding box center [639, 165] width 86 height 25
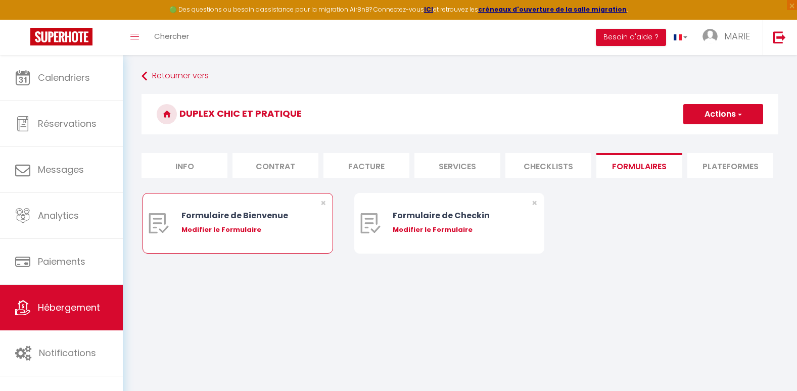
click at [256, 235] on div "Modifier le Formulaire" at bounding box center [245, 230] width 129 height 10
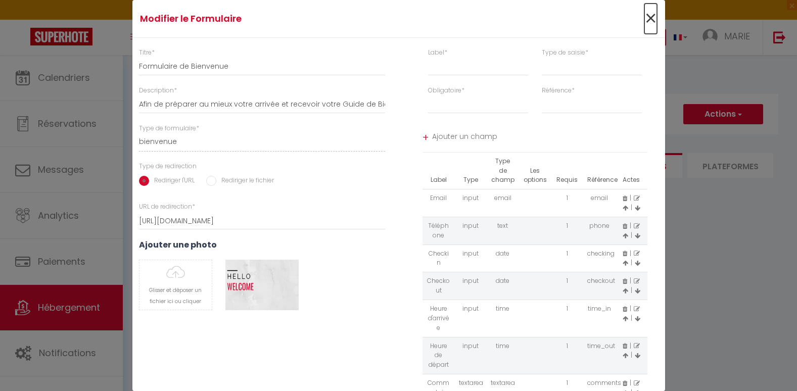
click at [644, 21] on span "×" at bounding box center [650, 19] width 13 height 30
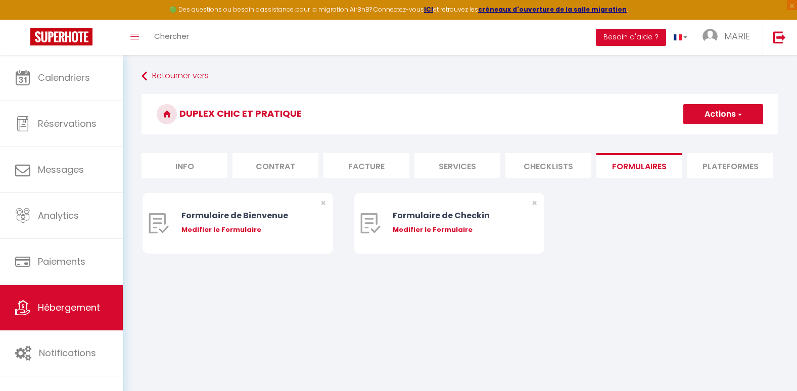
click at [728, 170] on li "Plateformes" at bounding box center [730, 165] width 86 height 25
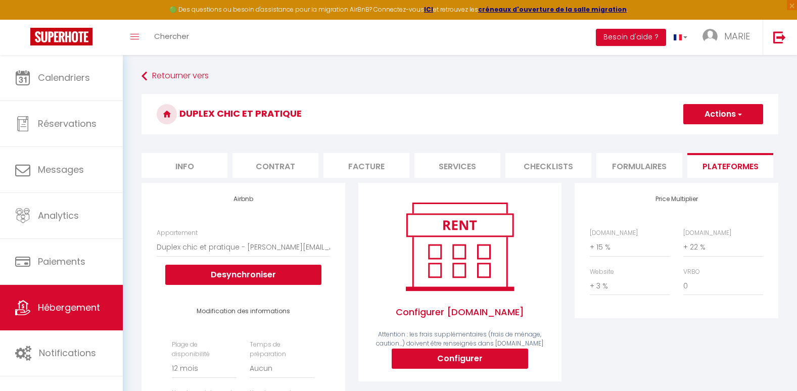
click at [773, 34] on link at bounding box center [778, 37] width 33 height 35
